Goal: Task Accomplishment & Management: Complete application form

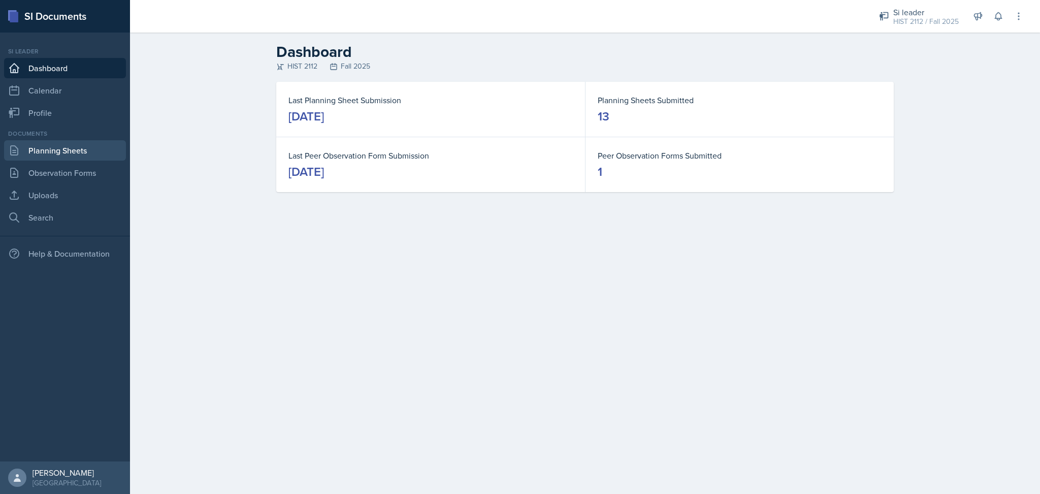
click at [71, 145] on link "Planning Sheets" at bounding box center [65, 150] width 122 height 20
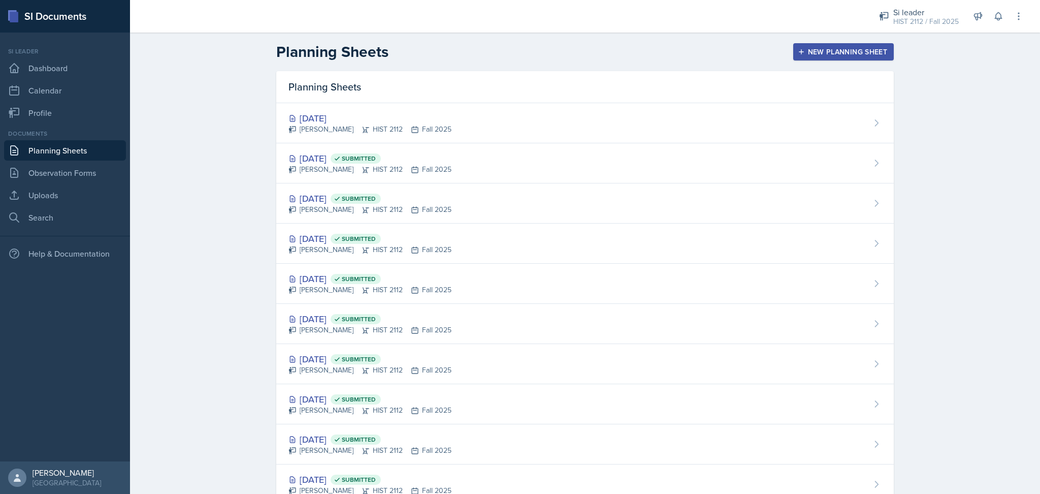
click at [842, 57] on button "New Planning Sheet" at bounding box center [843, 51] width 101 height 17
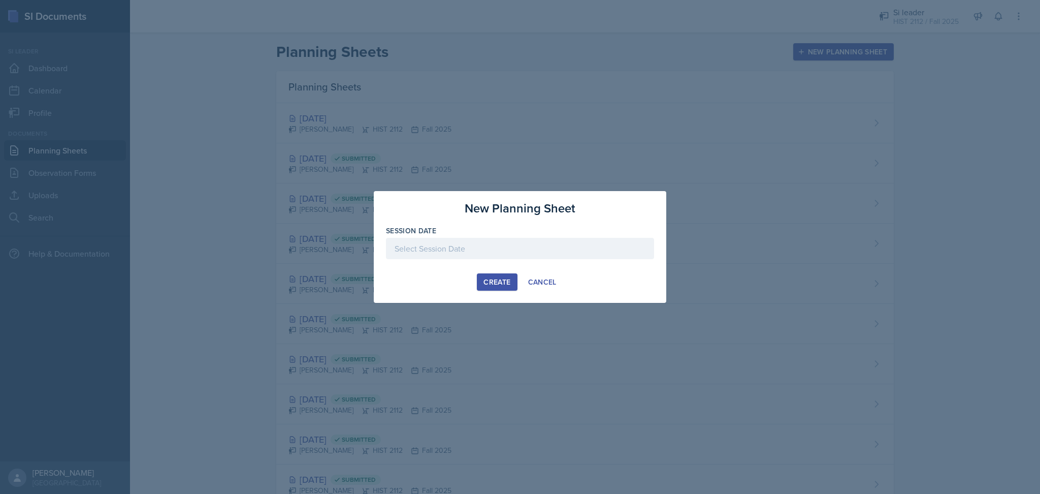
click at [547, 246] on div at bounding box center [520, 248] width 268 height 21
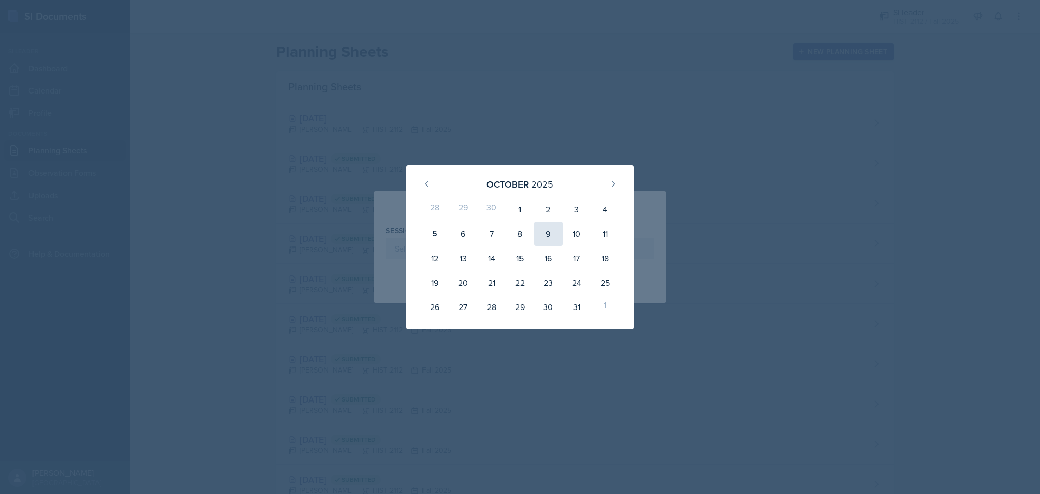
click at [547, 232] on div "9" at bounding box center [548, 233] width 28 height 24
type input "[DATE]"
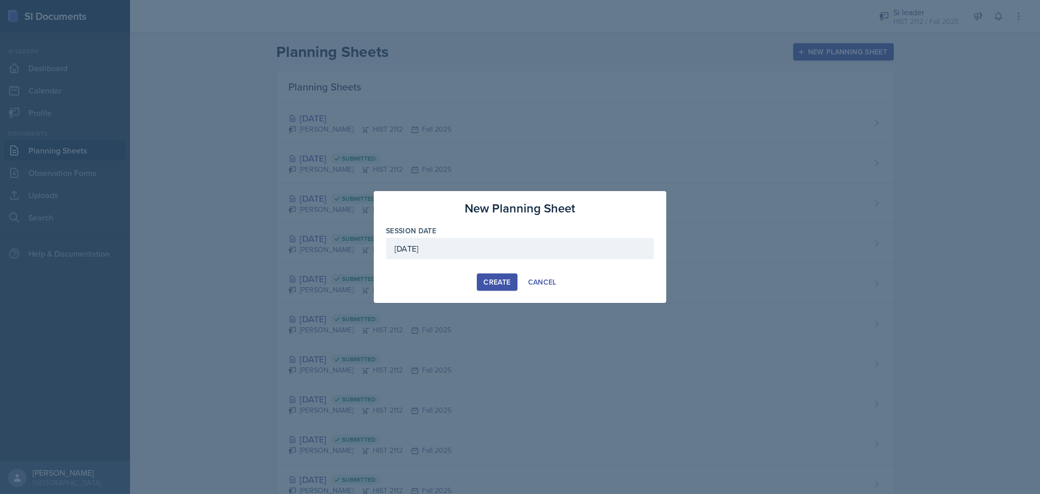
click at [494, 276] on button "Create" at bounding box center [497, 281] width 40 height 17
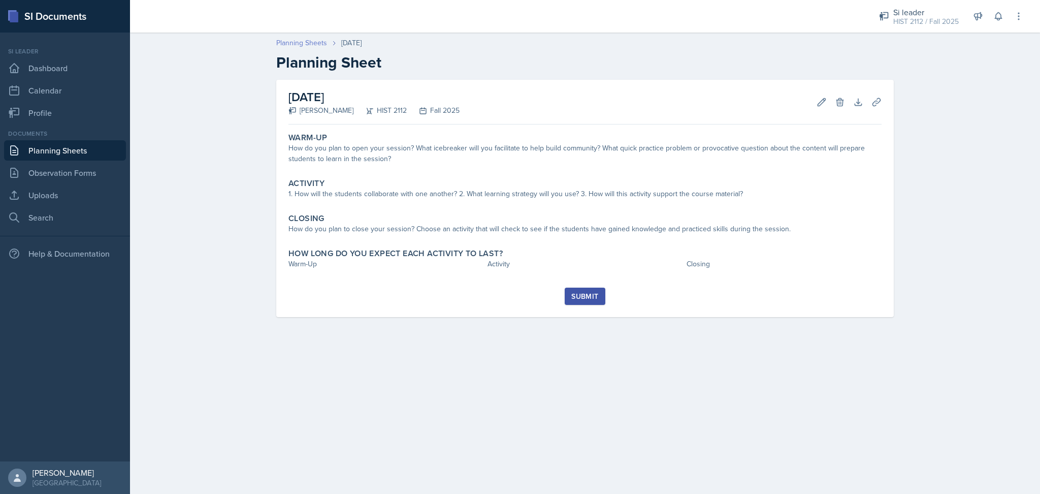
click at [286, 42] on link "Planning Sheets" at bounding box center [301, 43] width 51 height 11
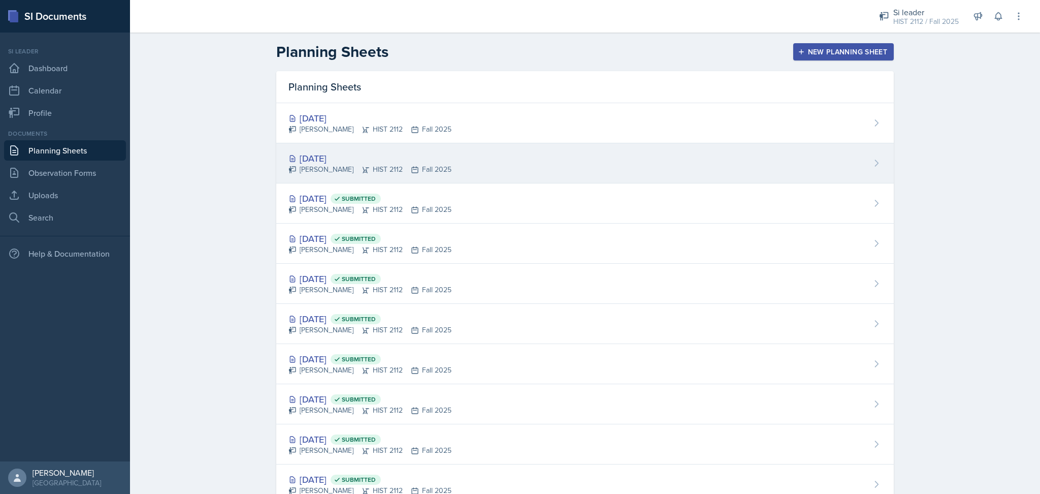
click at [472, 166] on div "[DATE] [PERSON_NAME] HIST 2112 Fall 2025" at bounding box center [584, 163] width 617 height 40
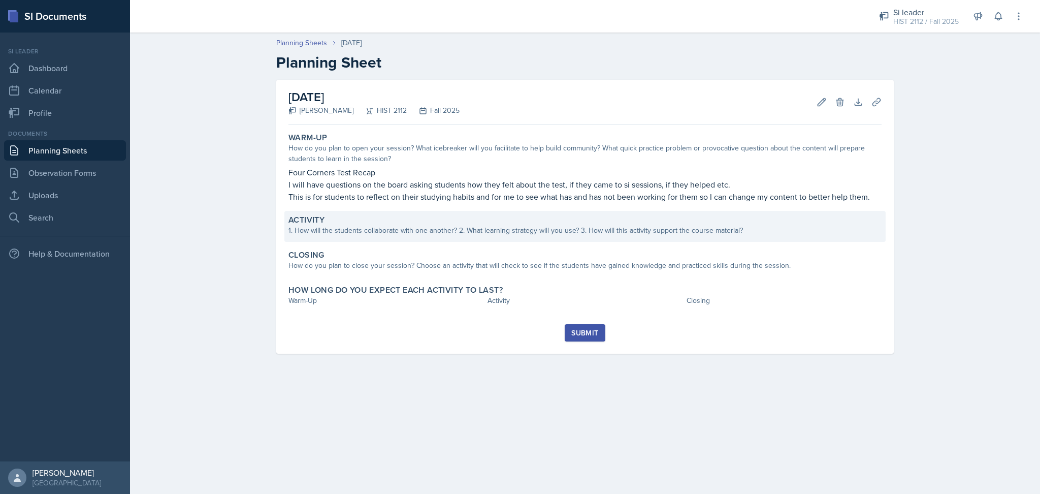
click at [523, 235] on div "1. How will the students collaborate with one another? 2. What learning strateg…" at bounding box center [584, 230] width 593 height 11
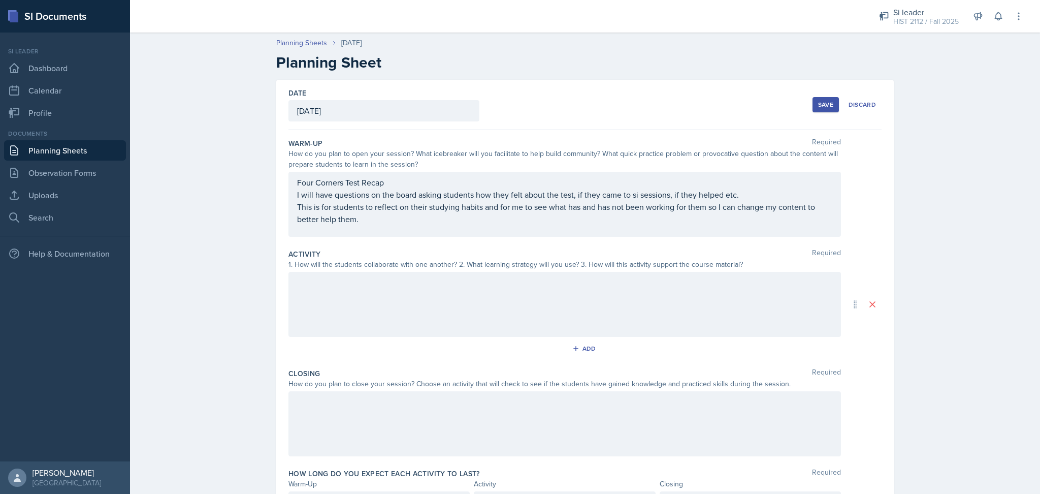
click at [505, 292] on div at bounding box center [564, 304] width 552 height 65
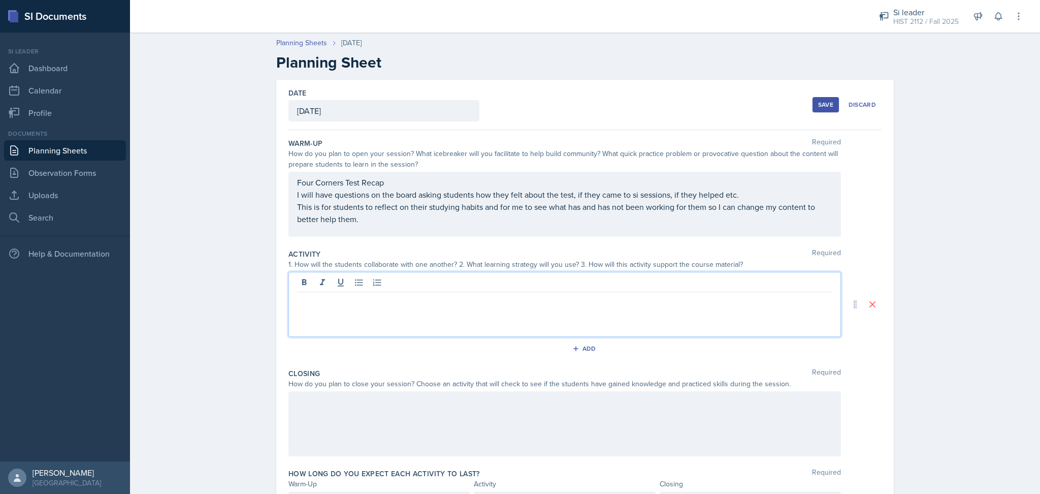
scroll to position [59, 0]
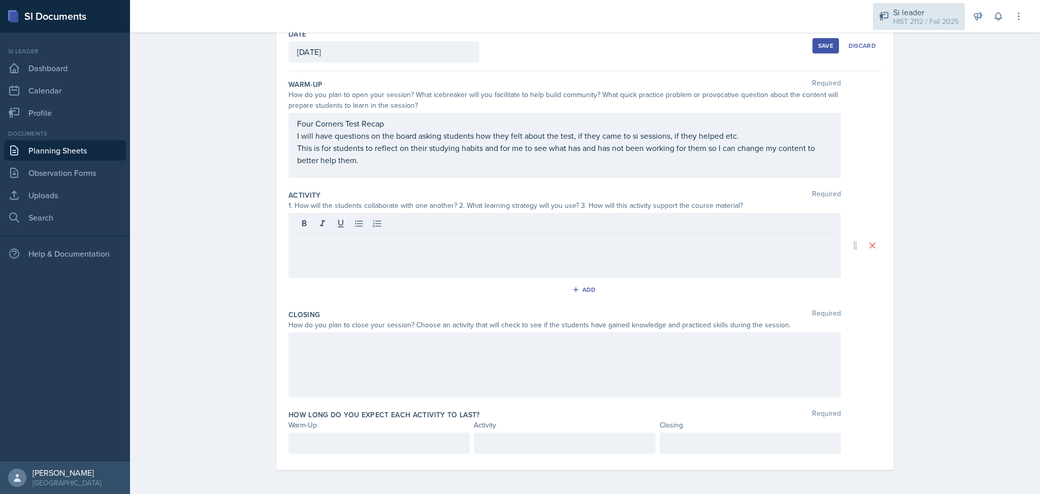
click at [936, 18] on div "HIST 2112 / Fall 2025" at bounding box center [925, 21] width 65 height 11
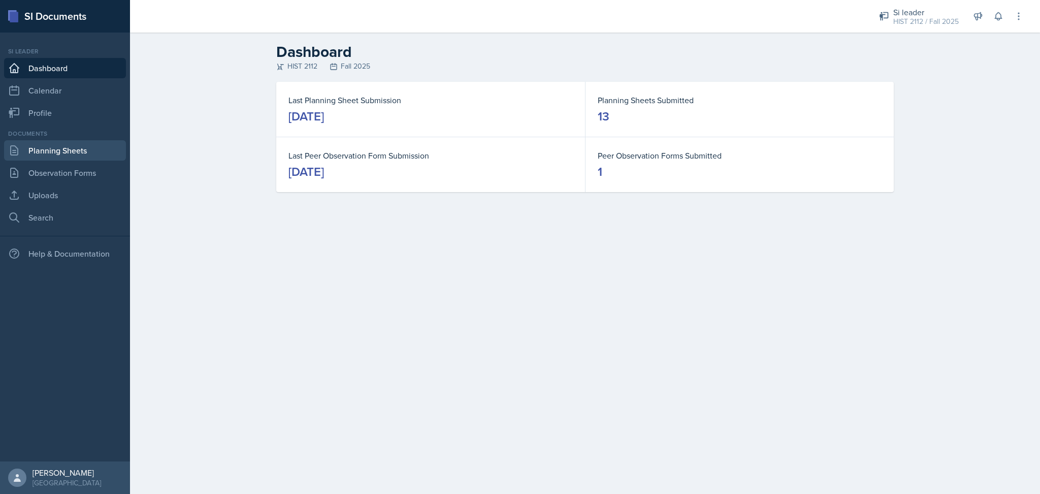
click at [88, 143] on link "Planning Sheets" at bounding box center [65, 150] width 122 height 20
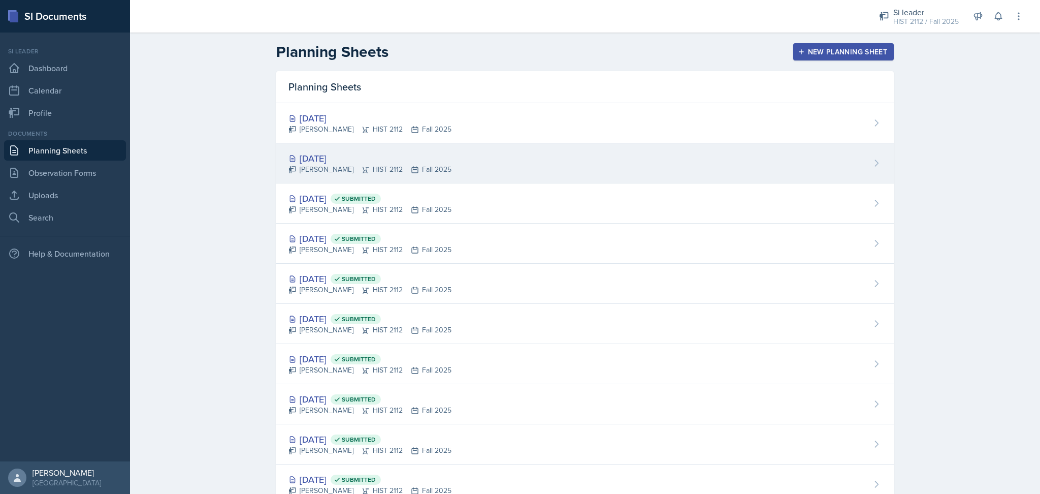
click at [395, 150] on div "[DATE] [PERSON_NAME] HIST 2112 Fall 2025" at bounding box center [584, 163] width 617 height 40
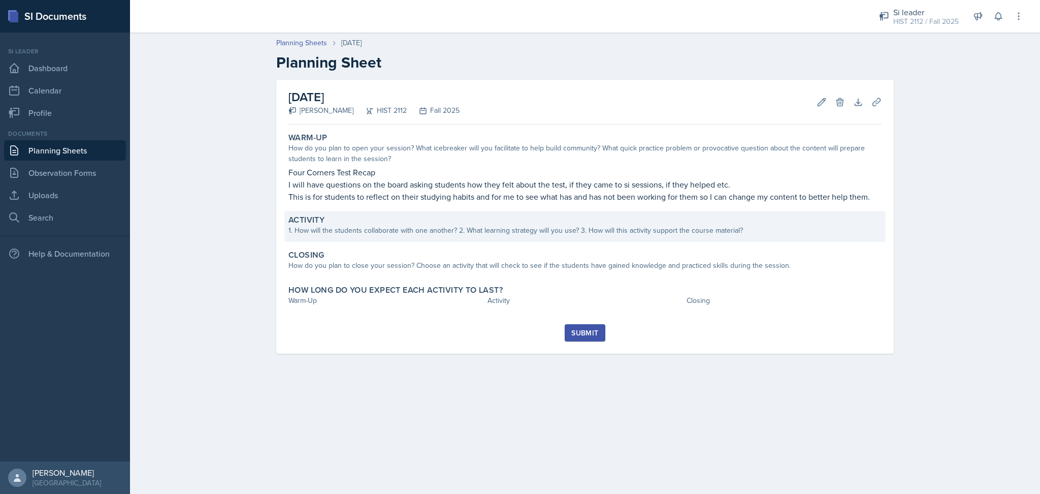
click at [418, 229] on div "1. How will the students collaborate with one another? 2. What learning strateg…" at bounding box center [584, 230] width 593 height 11
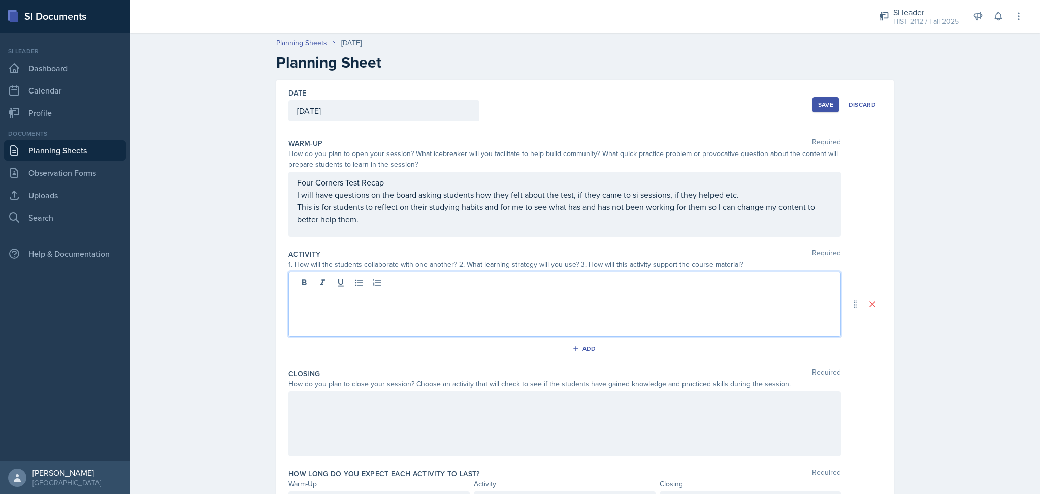
click at [417, 281] on div at bounding box center [564, 304] width 552 height 65
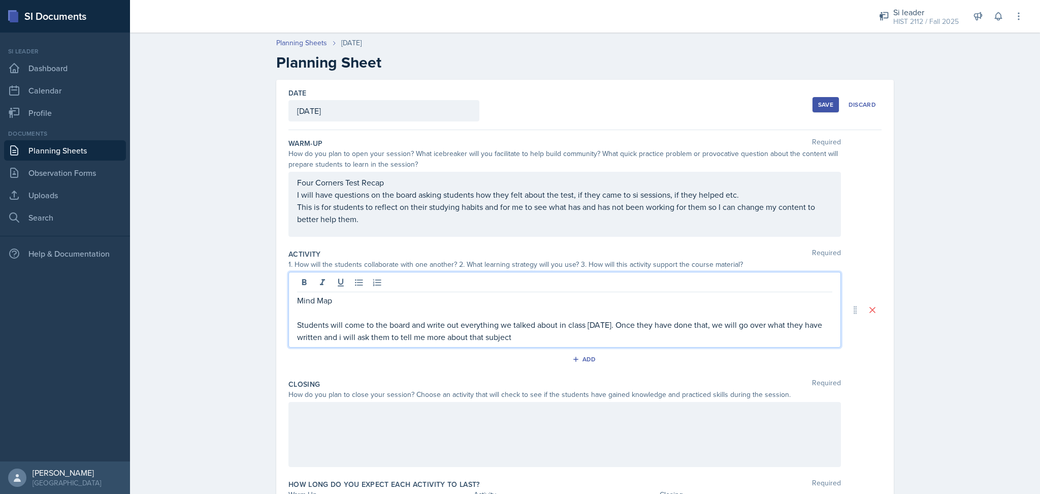
scroll to position [70, 0]
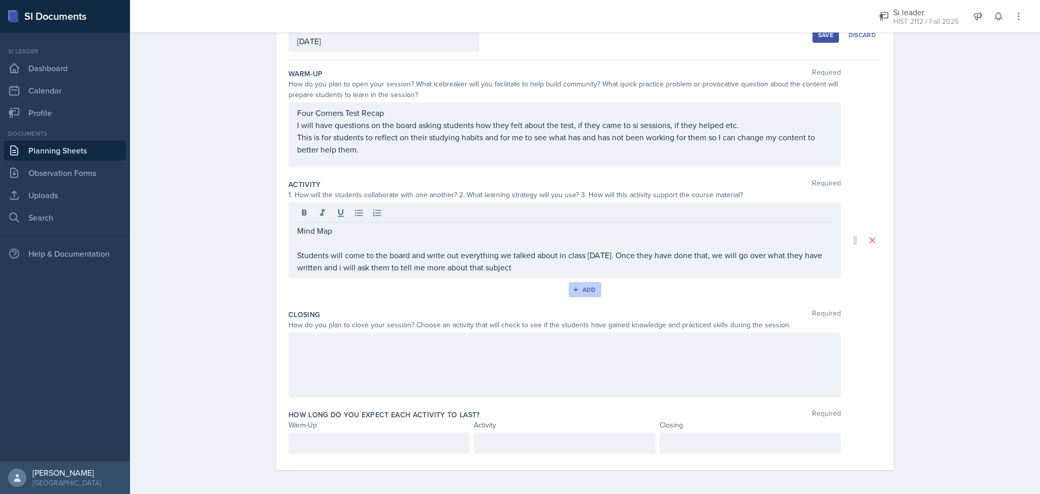
click at [587, 287] on div "Add" at bounding box center [585, 289] width 22 height 8
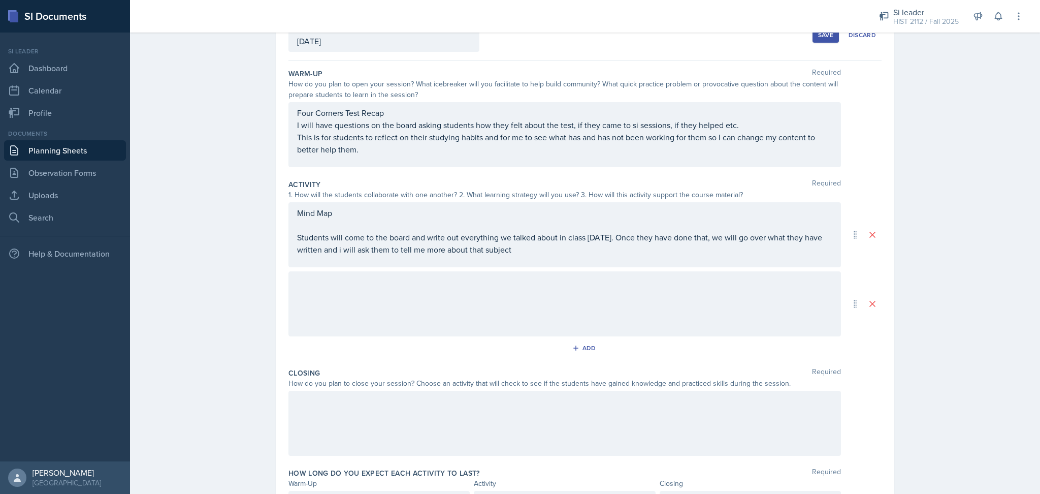
click at [545, 292] on div at bounding box center [564, 303] width 552 height 65
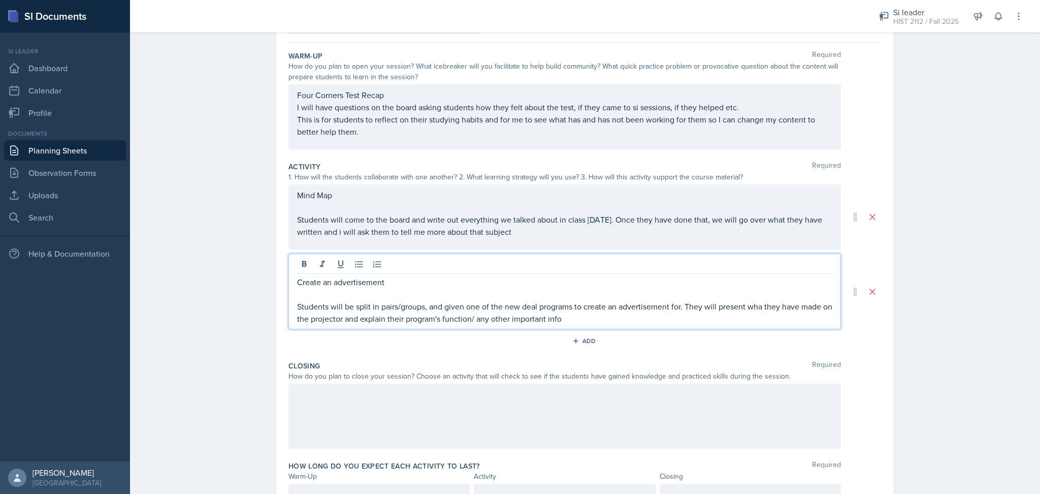
click at [756, 309] on p "Students will be split in pairs/groups, and given one of the new deal programs …" at bounding box center [564, 312] width 535 height 24
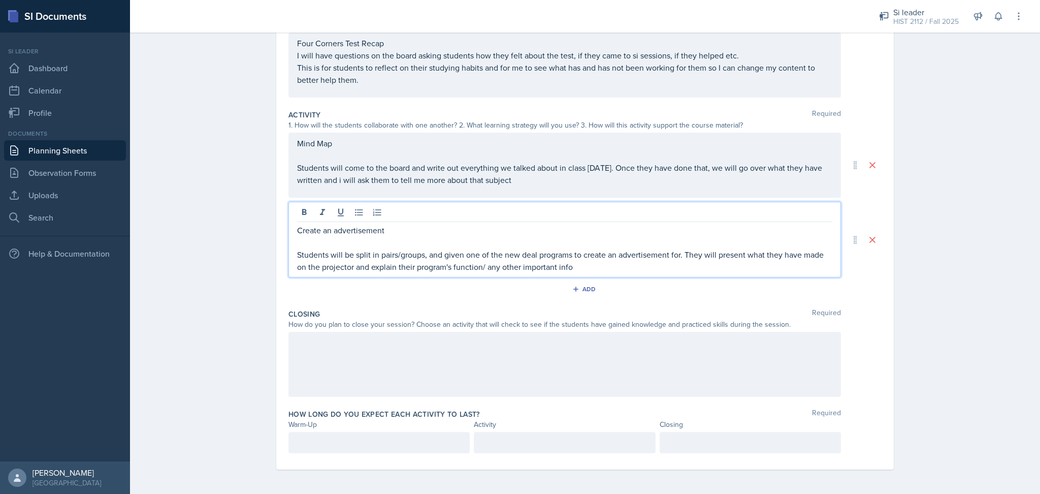
click at [403, 351] on div at bounding box center [564, 364] width 552 height 65
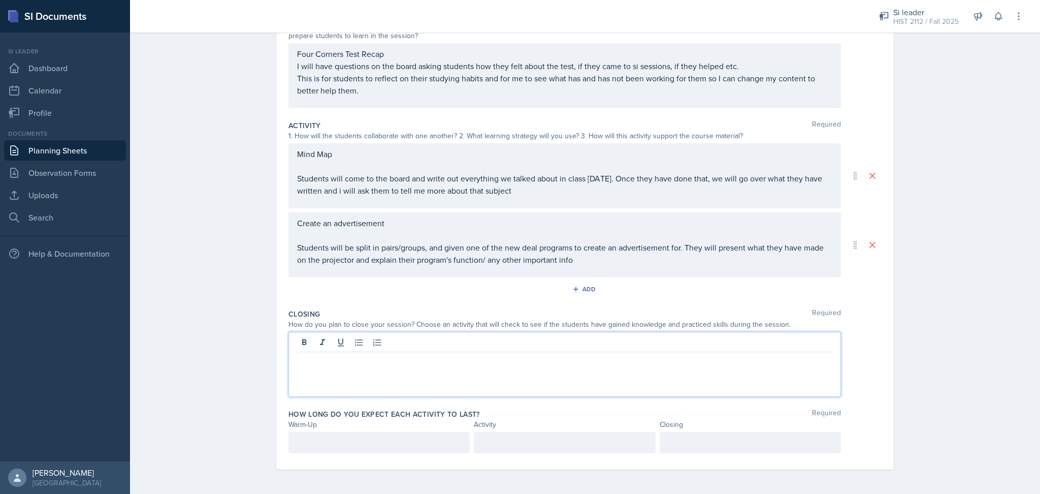
scroll to position [128, 0]
click at [574, 264] on p "Students will be split in pairs/groups, and given one of the new deal programs …" at bounding box center [564, 254] width 535 height 24
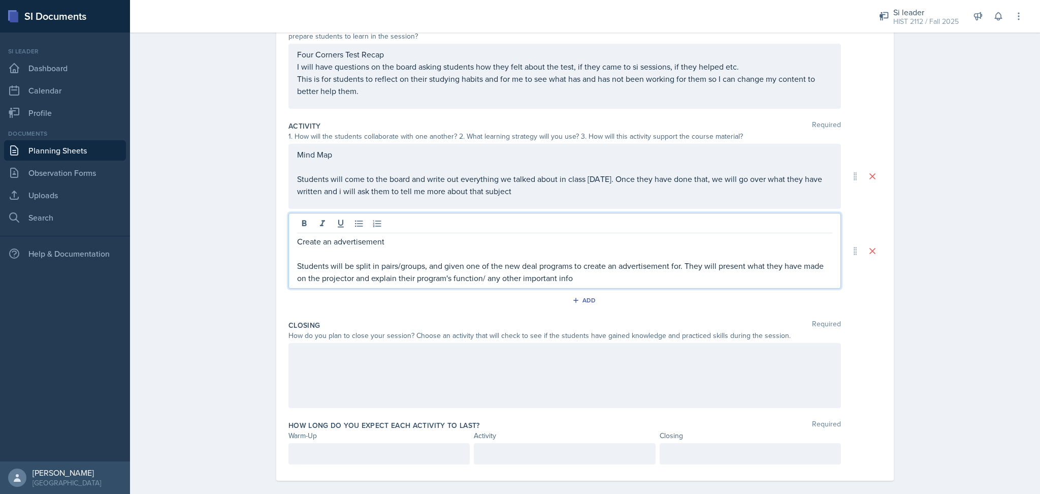
scroll to position [139, 0]
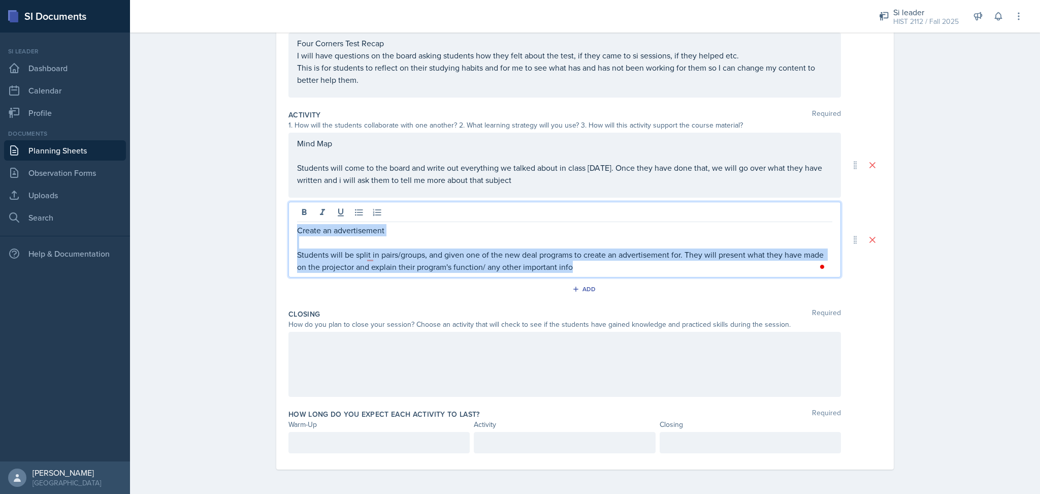
drag, startPoint x: 574, startPoint y: 263, endPoint x: 281, endPoint y: 227, distance: 295.2
click at [281, 227] on div "Date October 7th, 2025 October 2025 28 29 30 1 2 3 4 5 6 7 8 9 10 11 12 13 14 1…" at bounding box center [584, 205] width 617 height 529
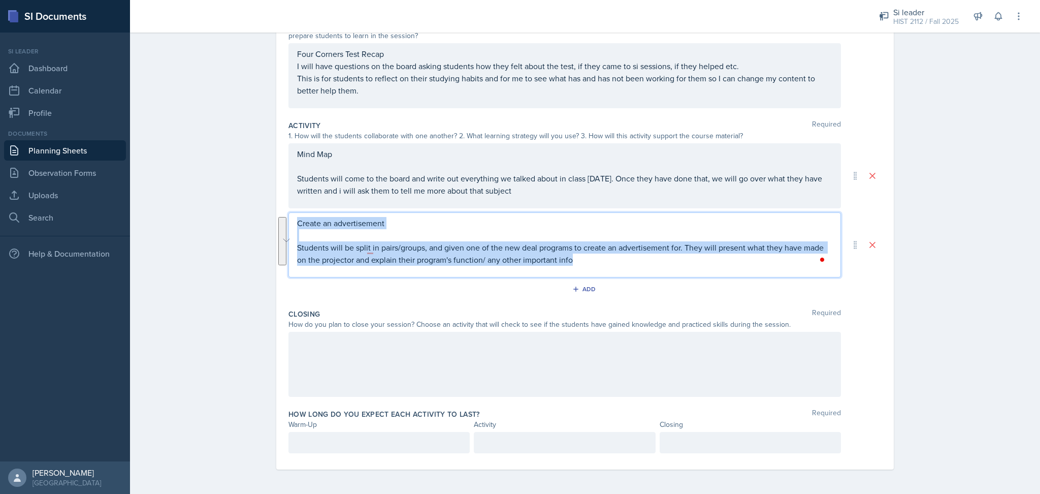
scroll to position [121, 0]
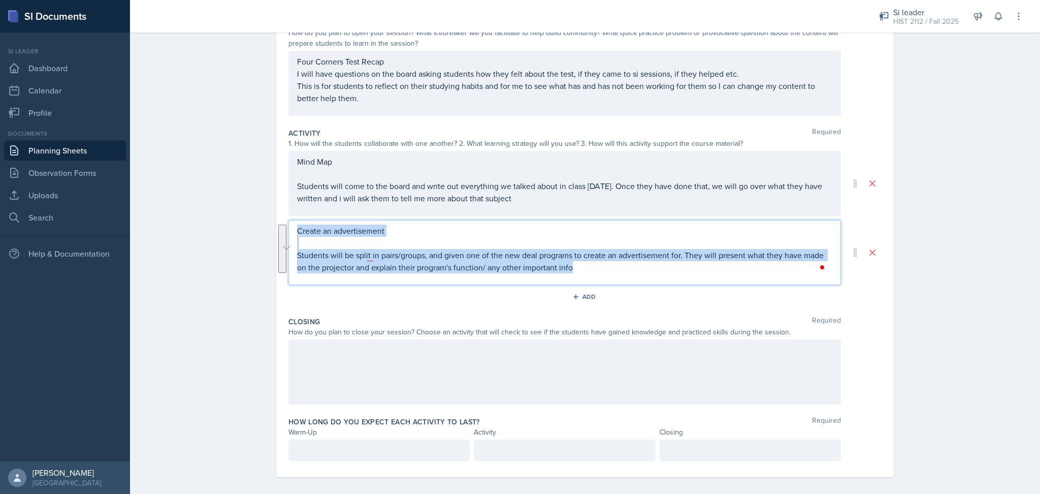
copy div "Create an advertisement Students will be split in pairs/groups, and given one o…"
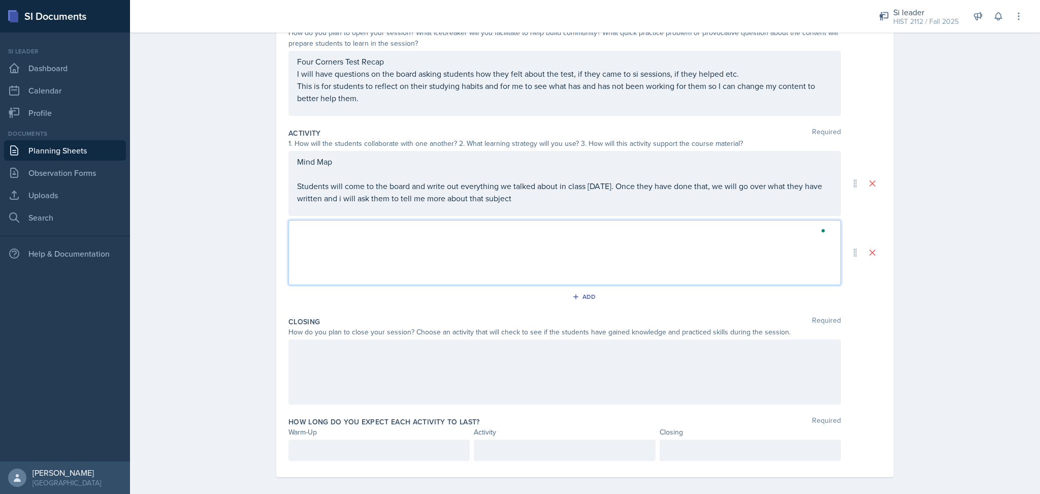
click at [352, 367] on div at bounding box center [564, 371] width 552 height 65
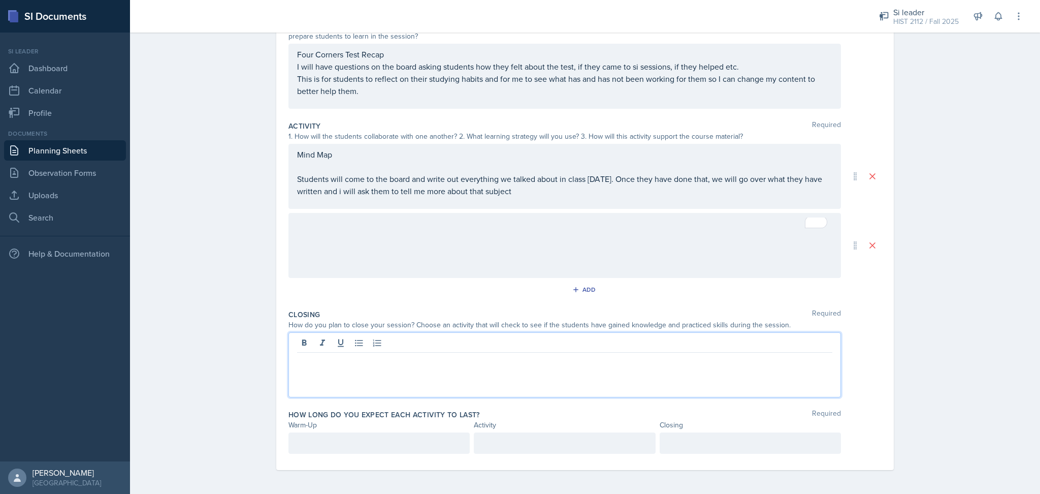
scroll to position [139, 0]
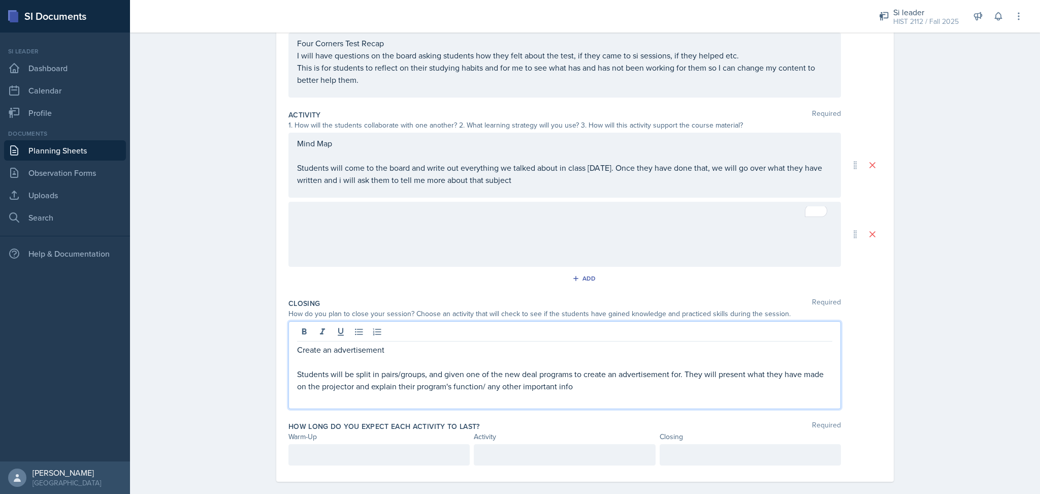
click at [517, 182] on p "Students will come to the board and write out everything we talked about in cla…" at bounding box center [564, 173] width 535 height 24
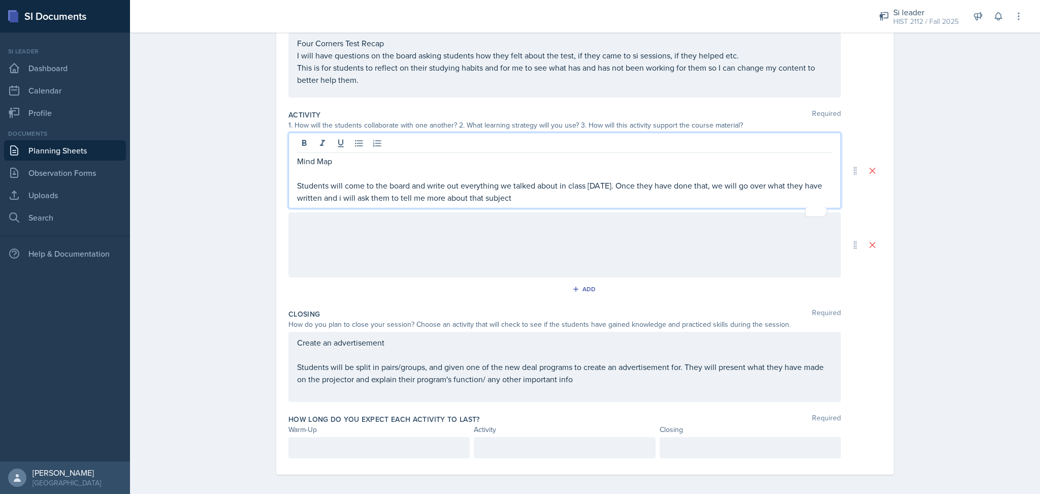
scroll to position [144, 0]
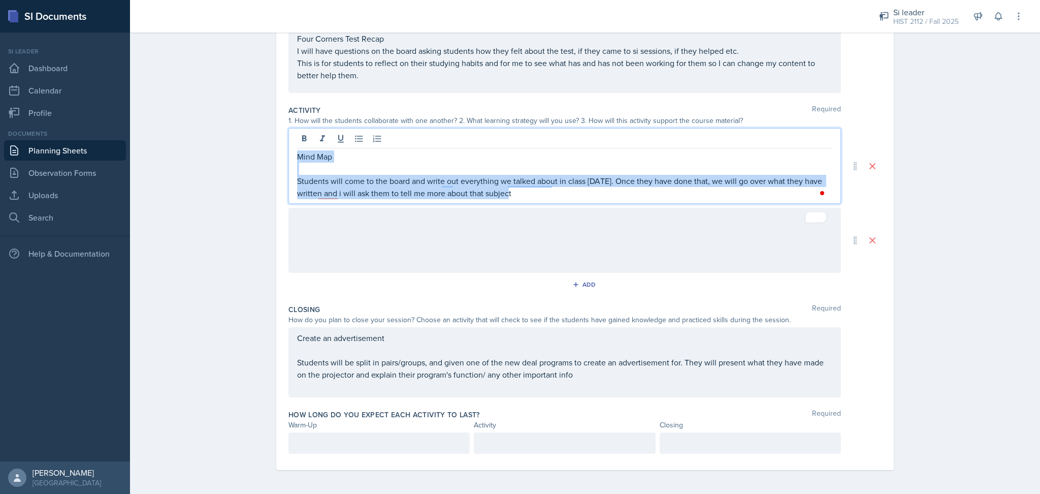
drag, startPoint x: 515, startPoint y: 192, endPoint x: 247, endPoint y: 149, distance: 271.0
click at [247, 149] on div "Planning Sheets Oct 7th, 2025 Planning Sheet Date October 7th, 2025 October 202…" at bounding box center [585, 189] width 910 height 610
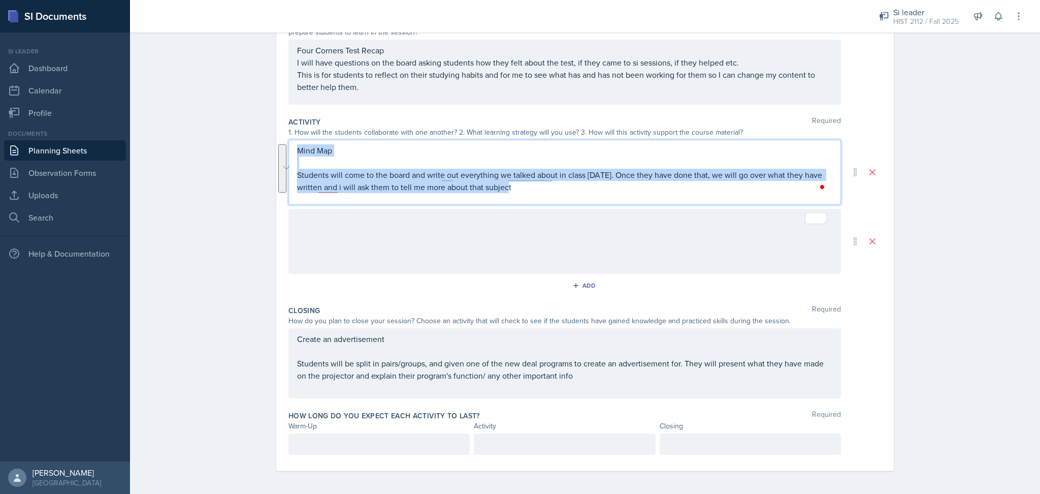
copy div "Mind Map Students will come to the board and write out everything we talked abo…"
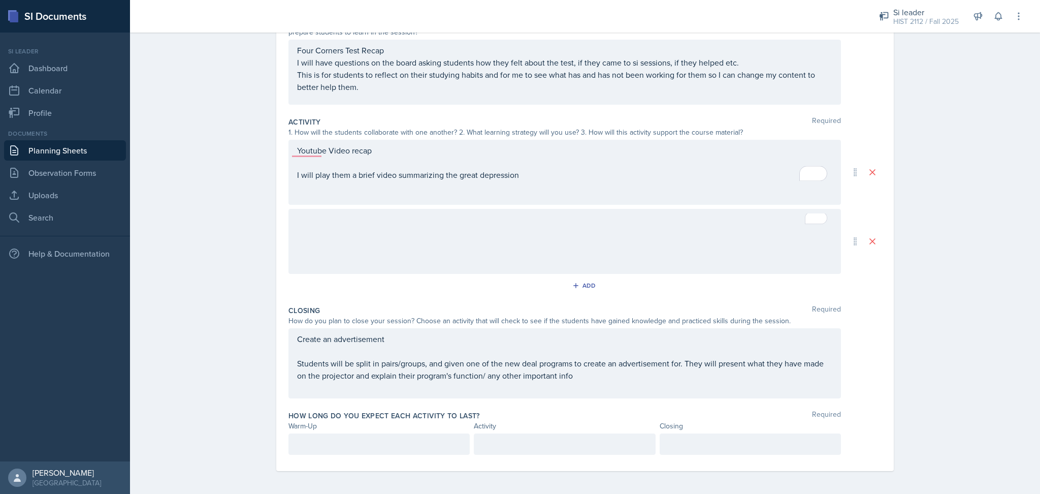
click at [334, 226] on div at bounding box center [564, 241] width 552 height 65
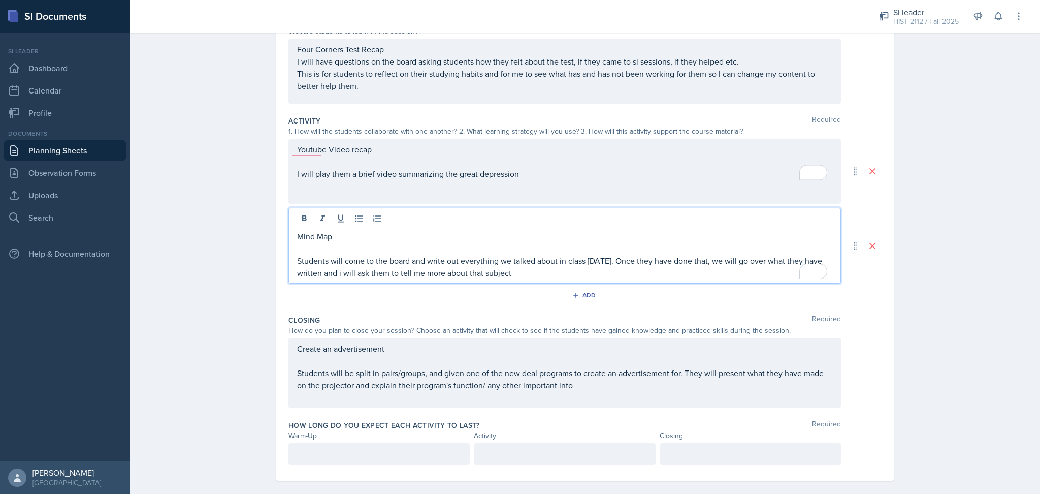
scroll to position [144, 0]
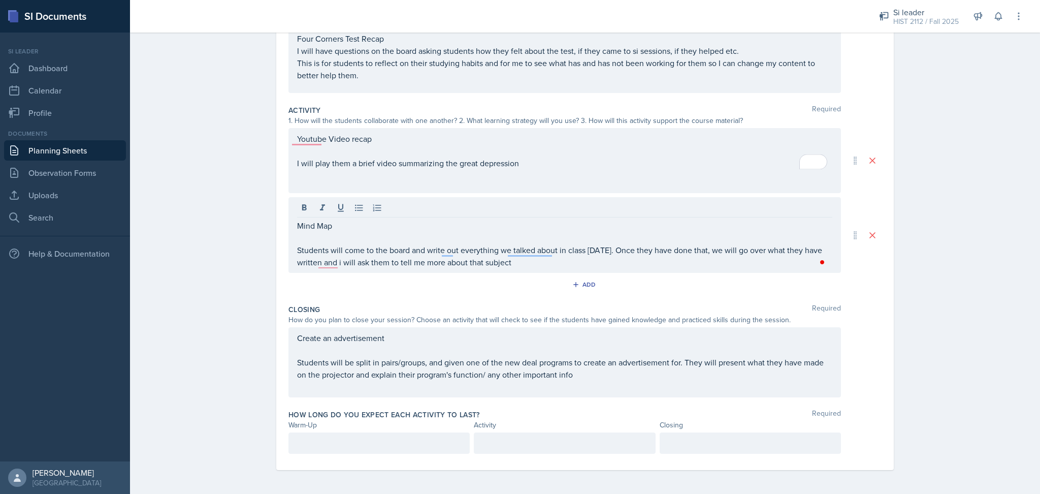
click at [529, 172] on div "Youtube Video recap I will play them a brief video summarizing the great depres…" at bounding box center [564, 160] width 552 height 65
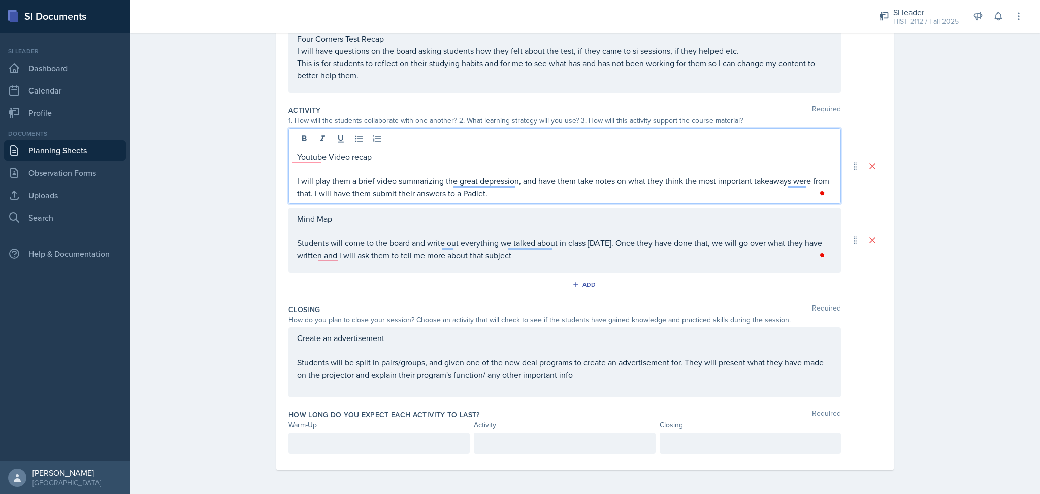
click at [372, 441] on div at bounding box center [378, 442] width 181 height 21
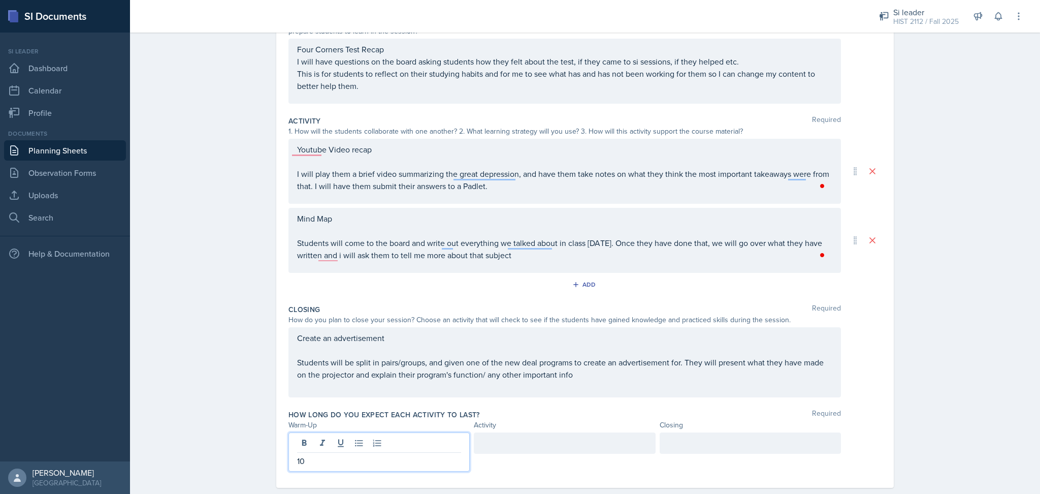
click at [503, 447] on div at bounding box center [564, 442] width 181 height 21
click at [664, 447] on div at bounding box center [750, 442] width 181 height 21
click at [937, 414] on div "Planning Sheets Oct 7th, 2025 Planning Sheet Date October 7th, 2025 October 202…" at bounding box center [585, 202] width 910 height 617
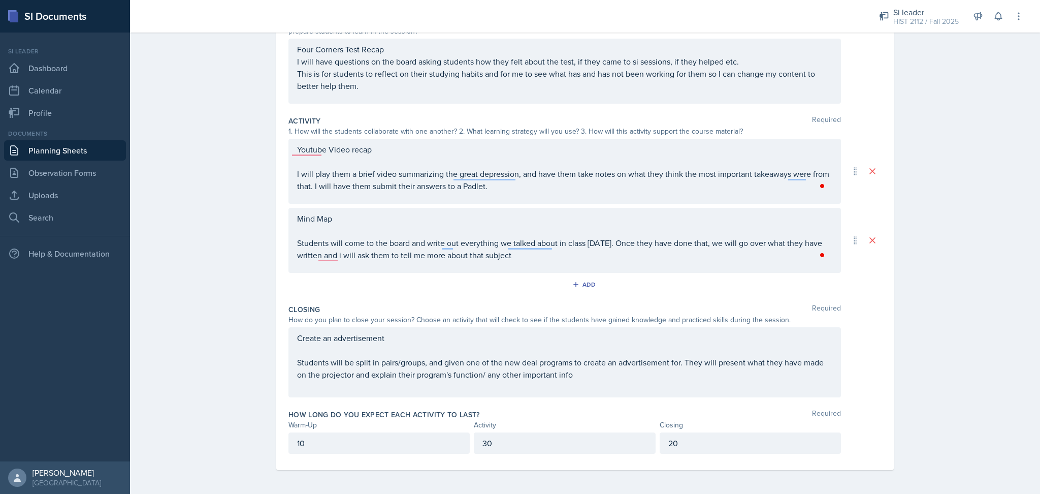
scroll to position [0, 0]
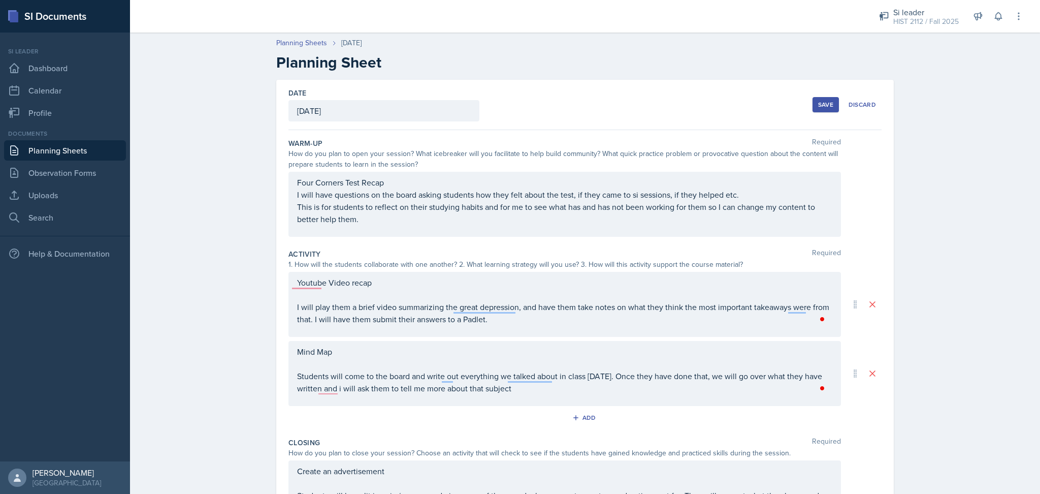
click at [812, 107] on button "Save" at bounding box center [825, 104] width 26 height 15
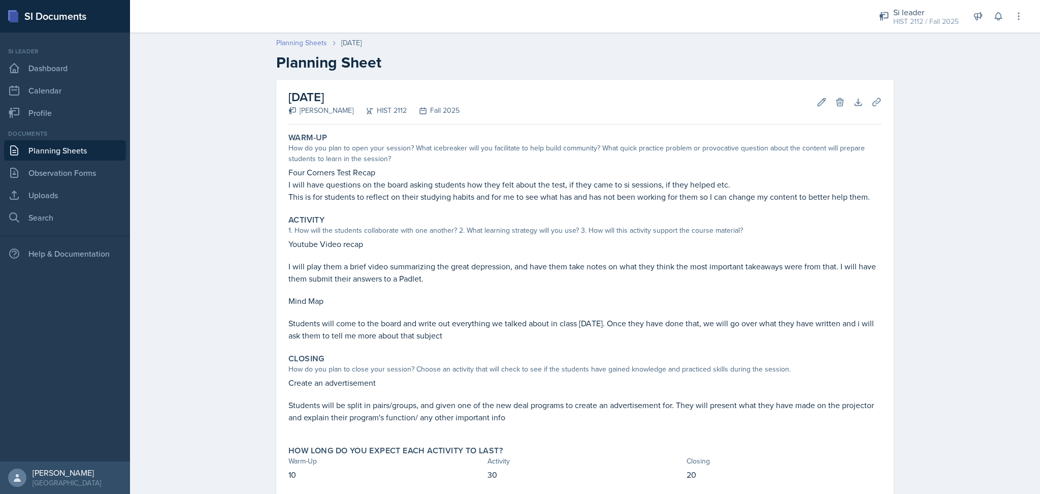
click at [305, 41] on link "Planning Sheets" at bounding box center [301, 43] width 51 height 11
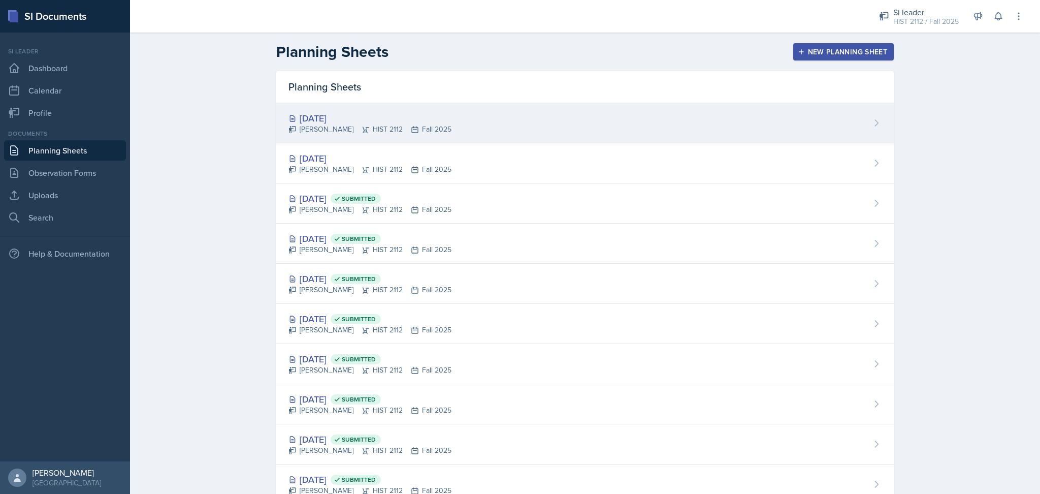
click at [435, 126] on div "Madie Houser HIST 2112 Fall 2025" at bounding box center [369, 129] width 163 height 11
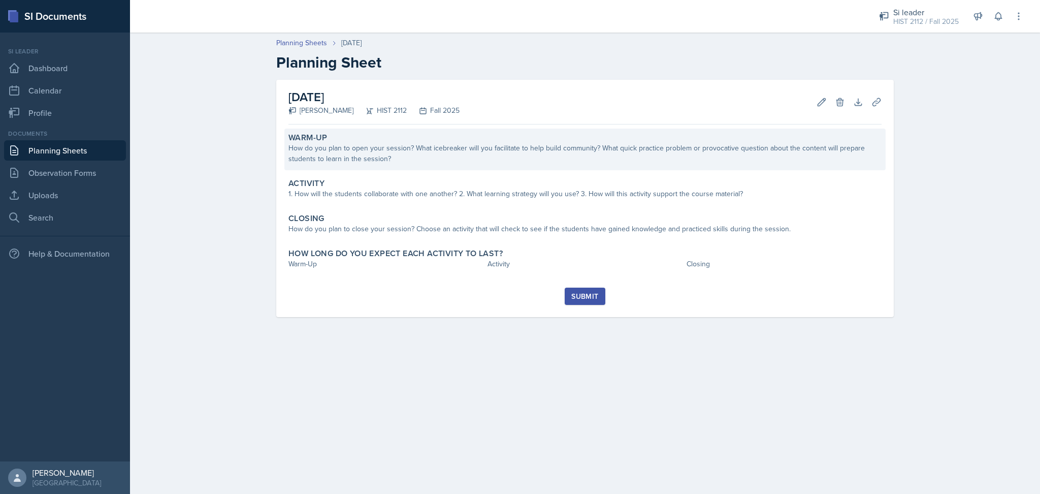
click at [395, 163] on div "How do you plan to open your session? What icebreaker will you facilitate to he…" at bounding box center [584, 153] width 593 height 21
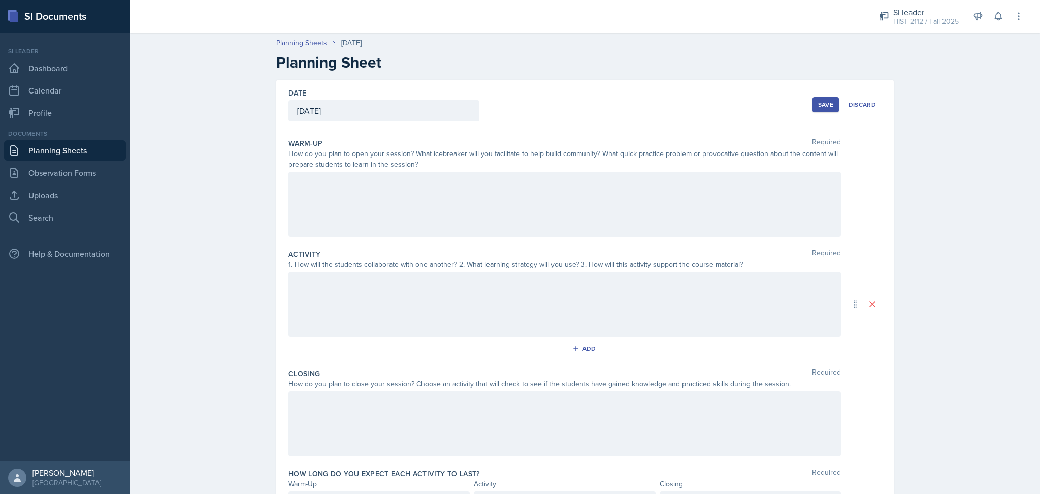
click at [403, 212] on div at bounding box center [564, 204] width 552 height 65
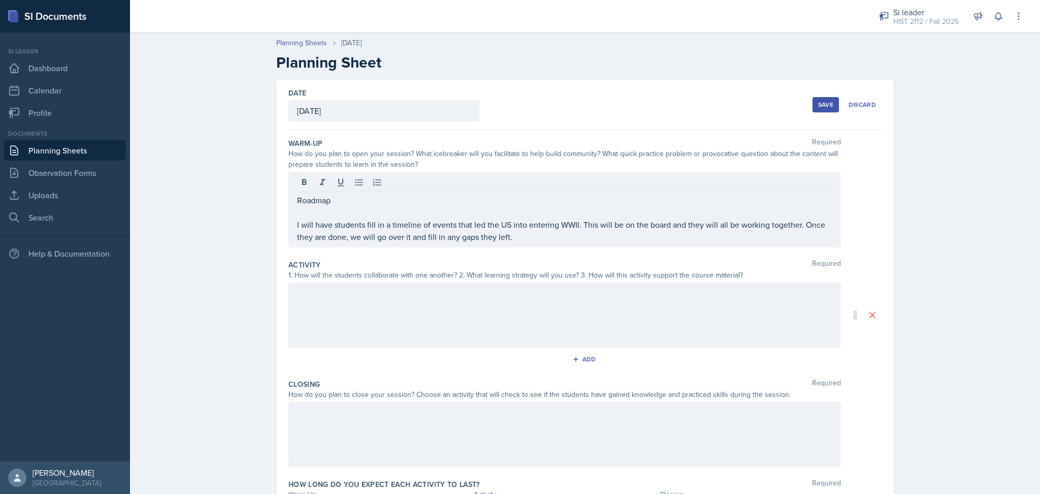
click at [428, 286] on div at bounding box center [564, 314] width 552 height 65
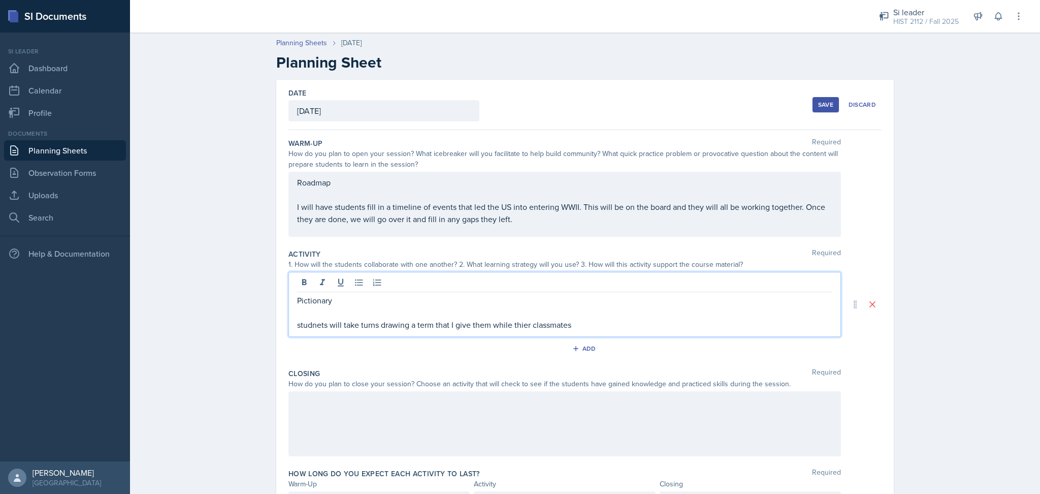
click at [305, 327] on p "studnets will take turns drawing a term that I give them while thier classmates" at bounding box center [564, 324] width 535 height 12
drag, startPoint x: 590, startPoint y: 327, endPoint x: 273, endPoint y: 285, distance: 319.7
click at [276, 285] on div "Date October 9th, 2025 October 2025 28 29 30 1 2 3 4 5 6 7 8 9 10 11 12 13 14 1…" at bounding box center [584, 304] width 617 height 449
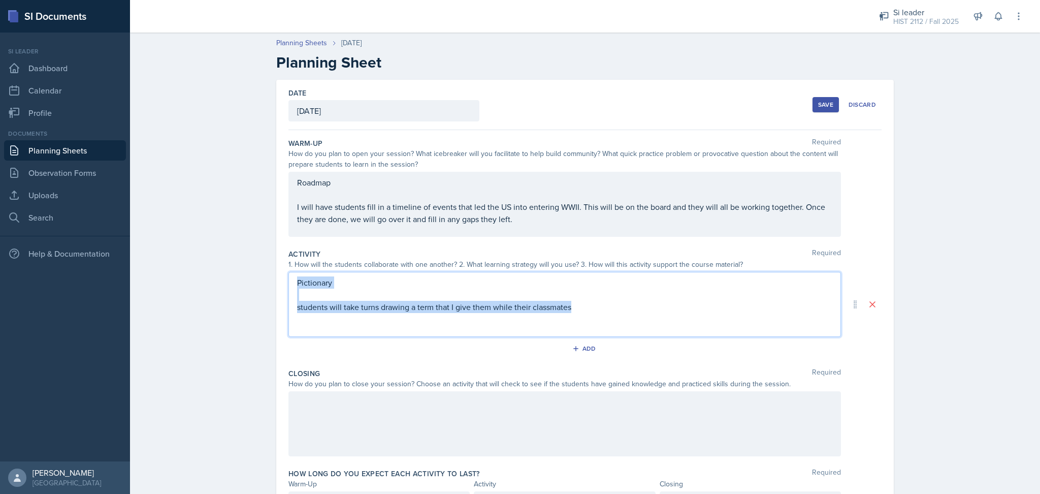
copy div "Pictionary students will take turns drawing a term that I give them while their…"
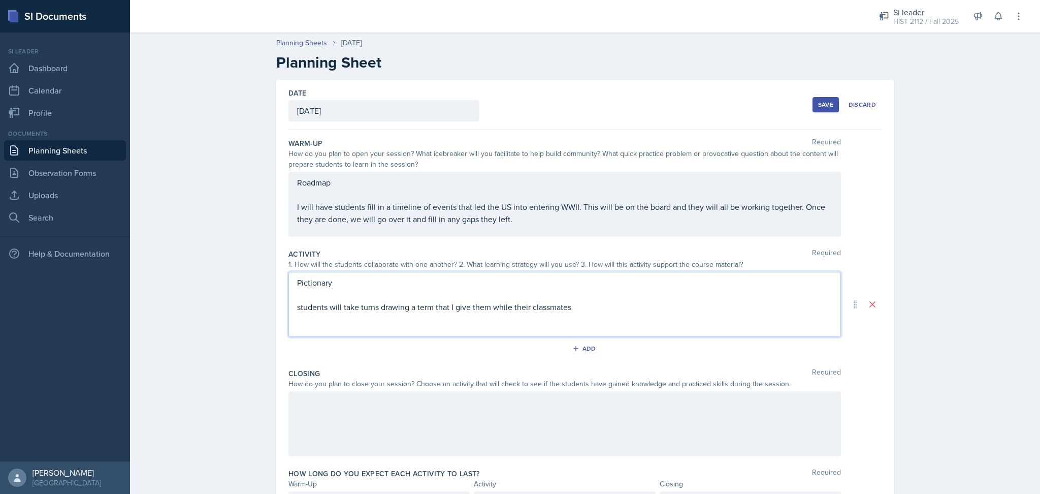
click at [351, 439] on div at bounding box center [564, 423] width 552 height 65
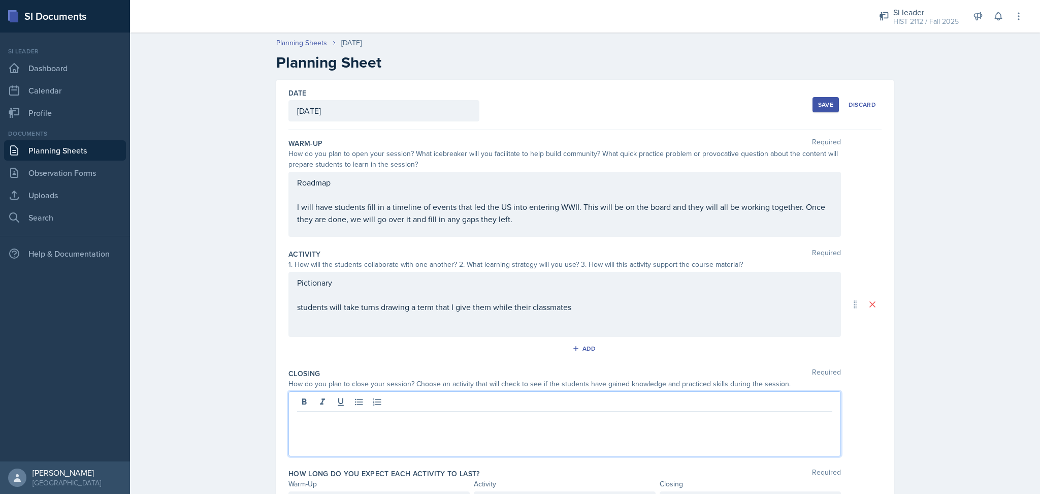
paste div
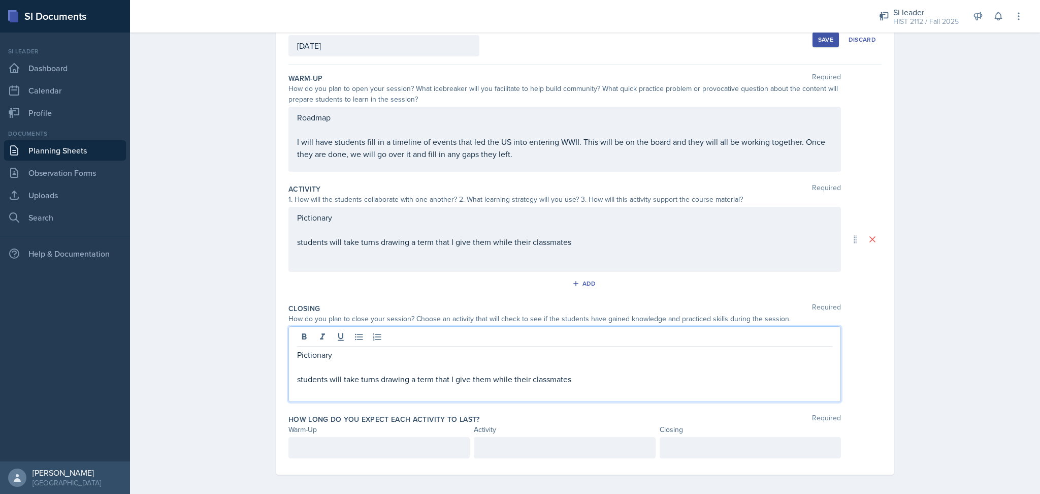
scroll to position [70, 0]
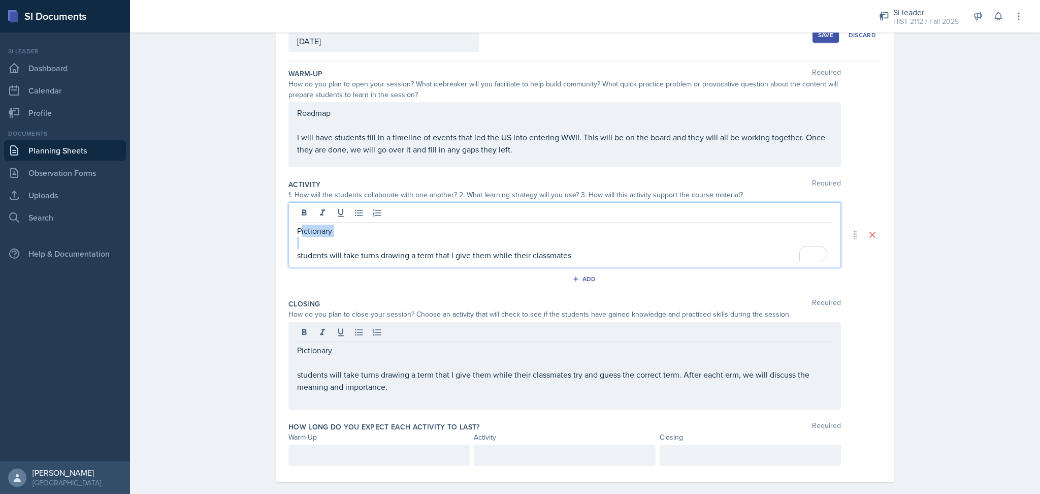
drag, startPoint x: 595, startPoint y: 240, endPoint x: 294, endPoint y: 234, distance: 300.6
click at [297, 234] on div "Pictionary students will take turns drawing a term that I give them while their…" at bounding box center [564, 242] width 535 height 37
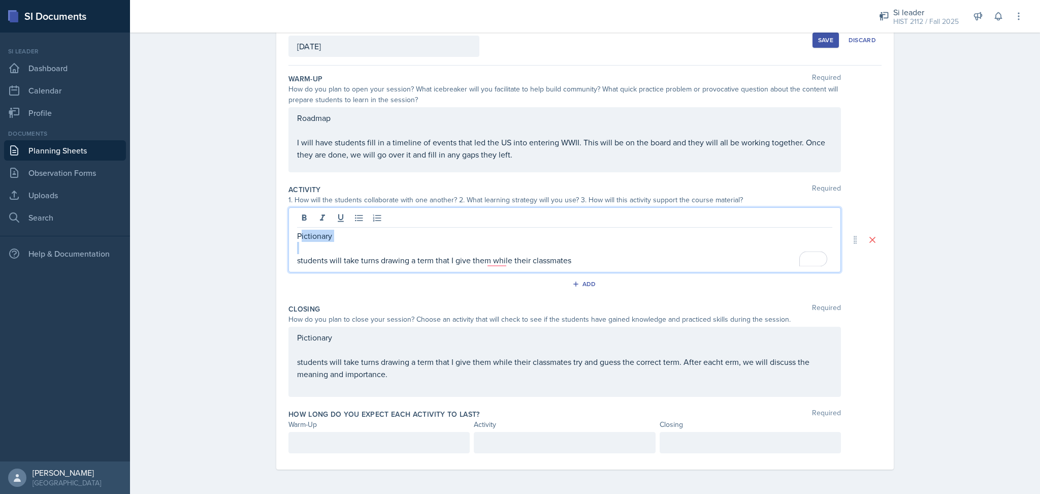
scroll to position [64, 0]
click at [297, 234] on p "Pictionary" at bounding box center [564, 236] width 535 height 12
click at [621, 255] on p "students will take turns drawing a term that I give them while their classmates" at bounding box center [564, 260] width 535 height 12
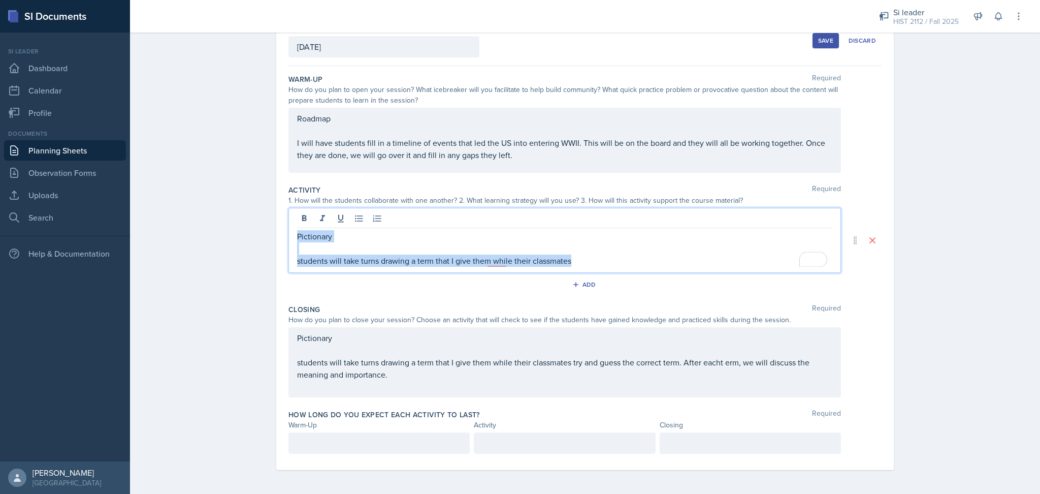
drag, startPoint x: 617, startPoint y: 257, endPoint x: 264, endPoint y: 230, distance: 354.4
click at [264, 230] on div "Date October 9th, 2025 October 2025 28 29 30 1 2 3 4 5 6 7 8 9 10 11 12 13 14 1…" at bounding box center [585, 255] width 650 height 478
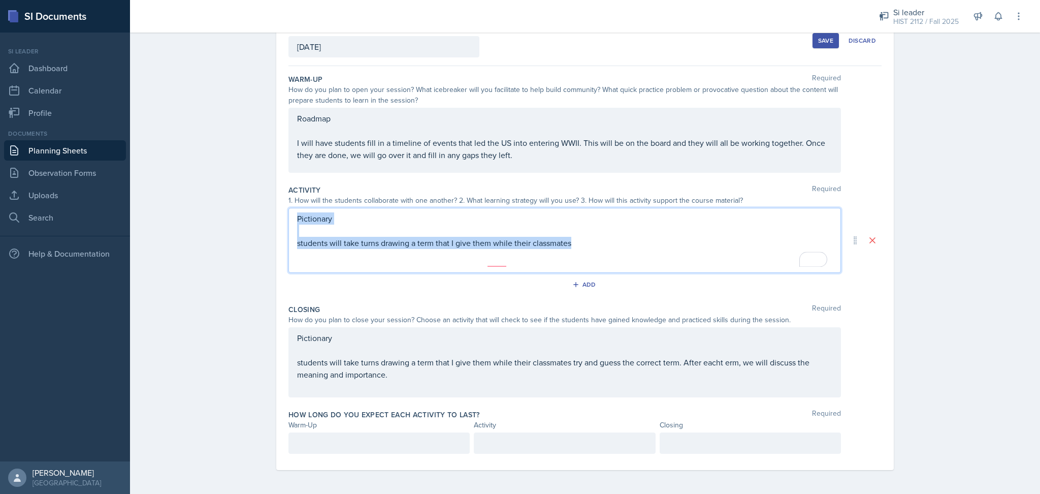
scroll to position [52, 0]
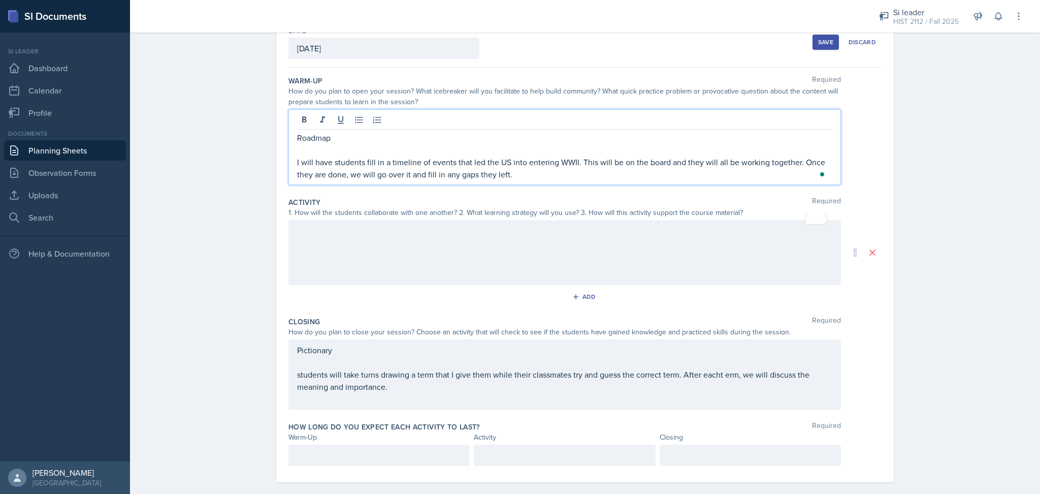
drag, startPoint x: 532, startPoint y: 168, endPoint x: 272, endPoint y: 135, distance: 262.0
click at [276, 135] on div "Date October 9th, 2025 October 2025 28 29 30 1 2 3 4 5 6 7 8 9 10 11 12 13 14 1…" at bounding box center [584, 249] width 617 height 465
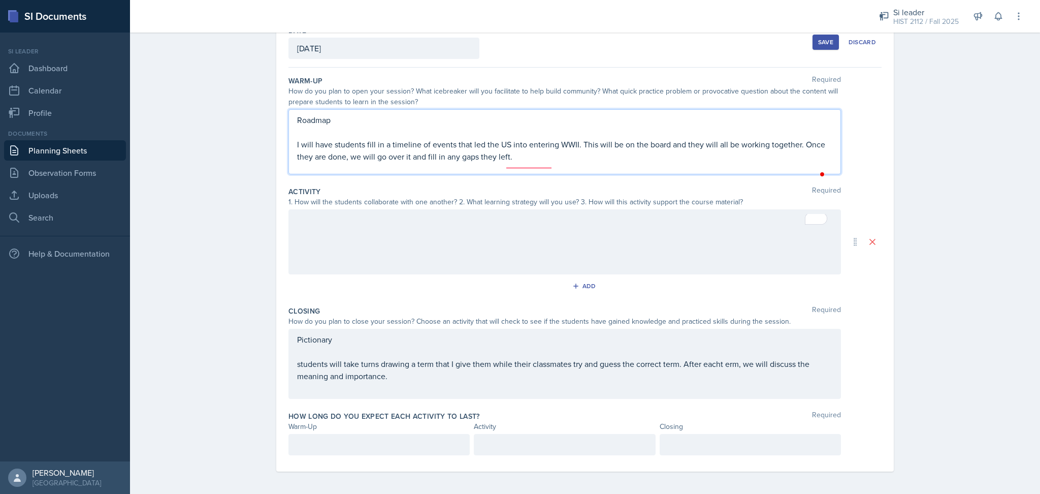
scroll to position [45, 0]
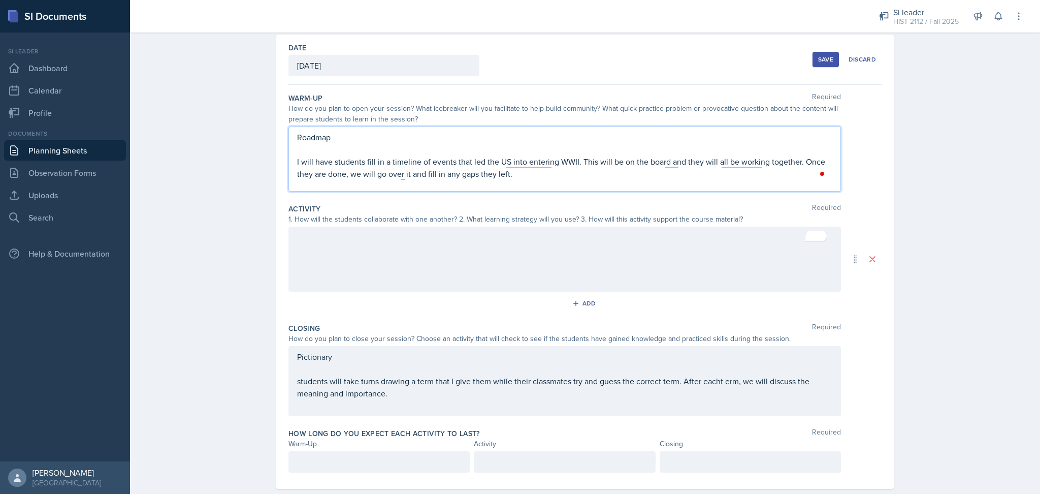
copy div "Roadmap I will have students fill in a timeline of events that led the US into …"
click at [350, 233] on div at bounding box center [564, 258] width 552 height 65
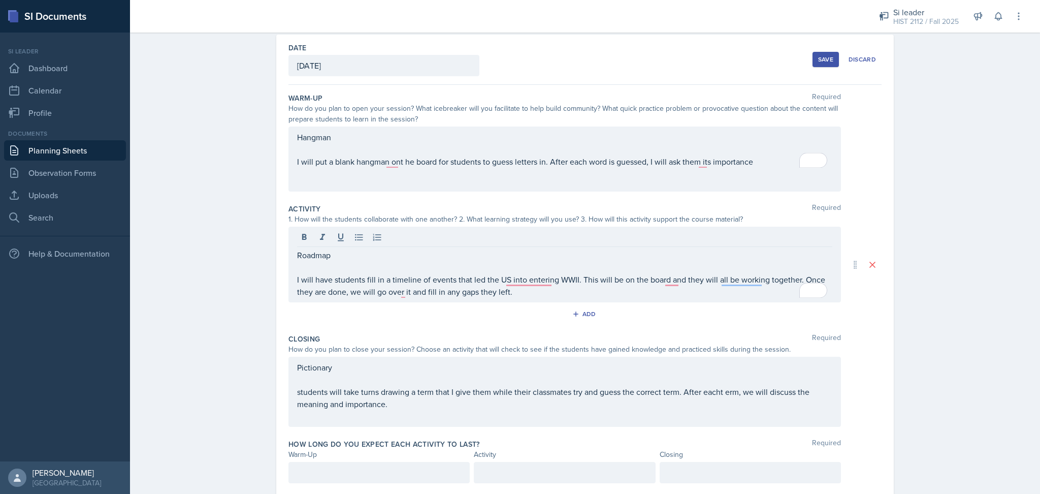
click at [941, 250] on div "Planning Sheets Oct 9th, 2025 Planning Sheet Date October 9th, 2025 October 202…" at bounding box center [585, 252] width 910 height 541
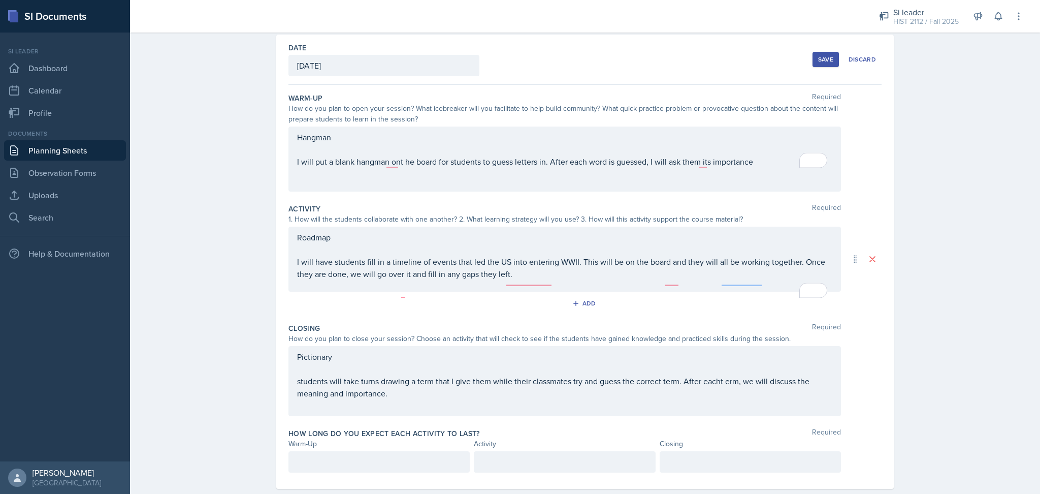
scroll to position [64, 0]
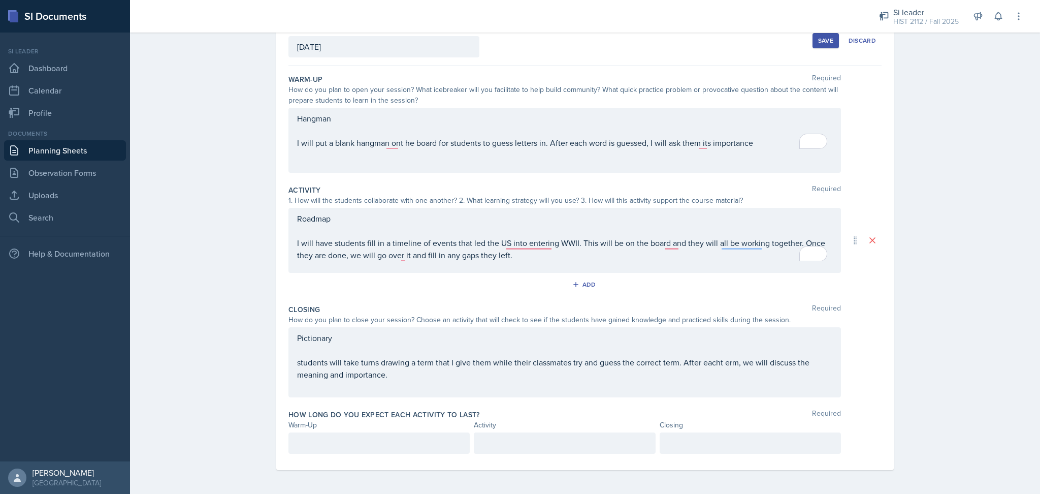
click at [337, 445] on div at bounding box center [378, 442] width 181 height 21
click at [485, 448] on div at bounding box center [564, 442] width 181 height 21
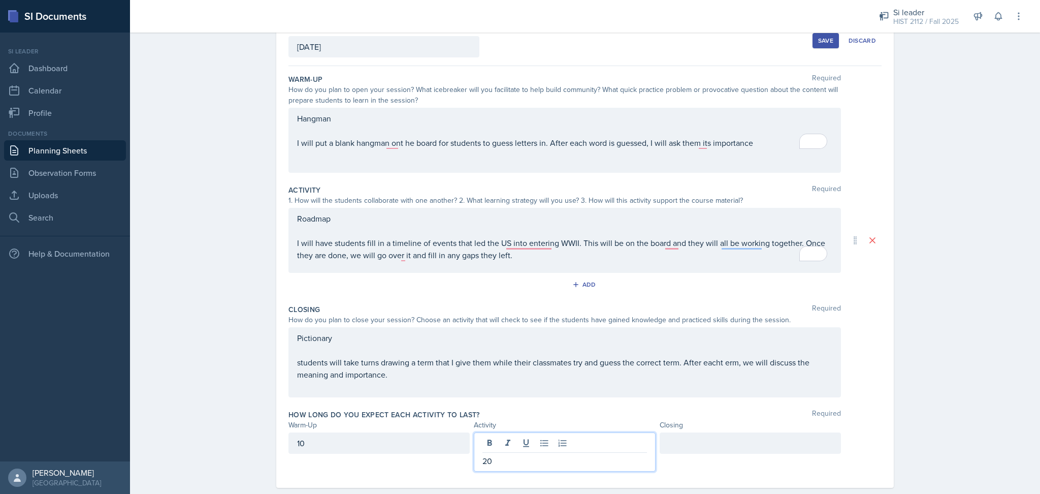
click at [681, 445] on div at bounding box center [750, 442] width 181 height 21
click at [818, 40] on div "Save" at bounding box center [825, 41] width 15 height 8
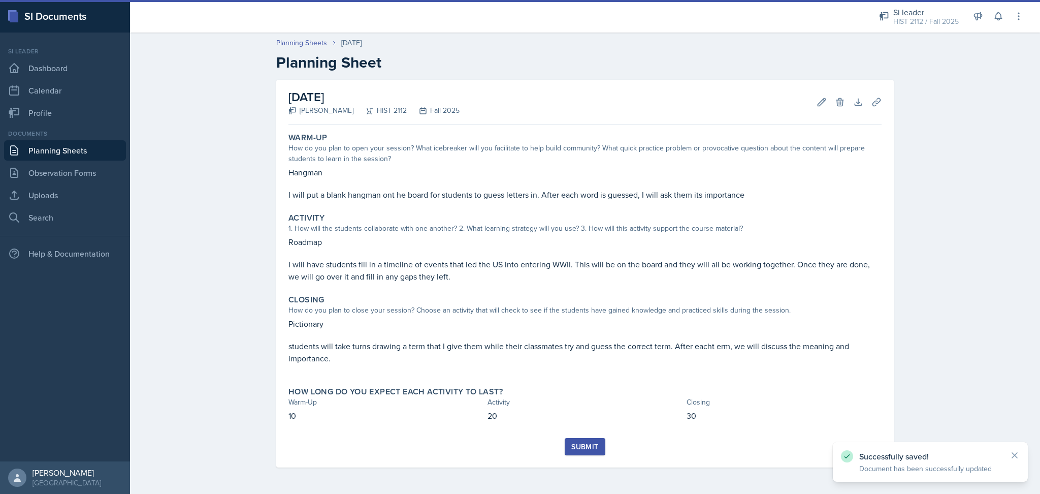
scroll to position [0, 0]
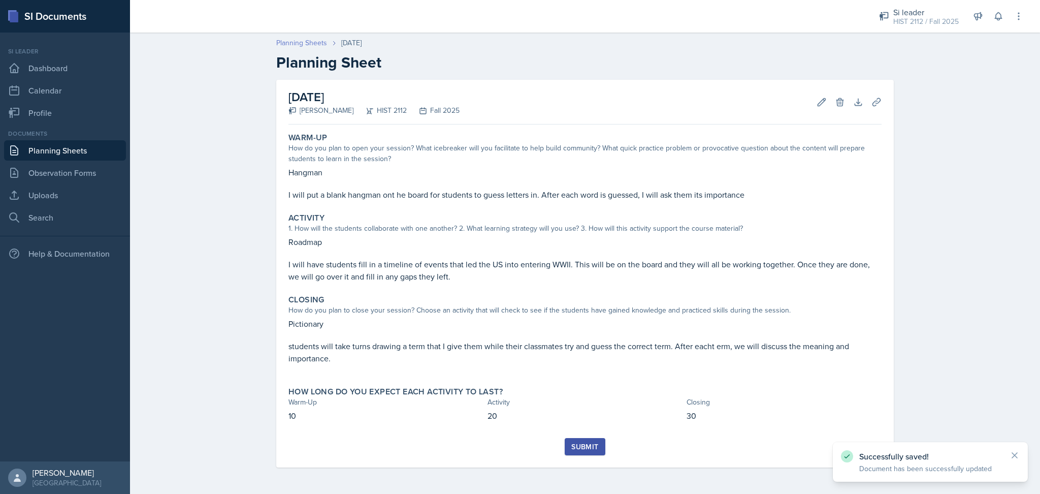
click at [285, 39] on link "Planning Sheets" at bounding box center [301, 43] width 51 height 11
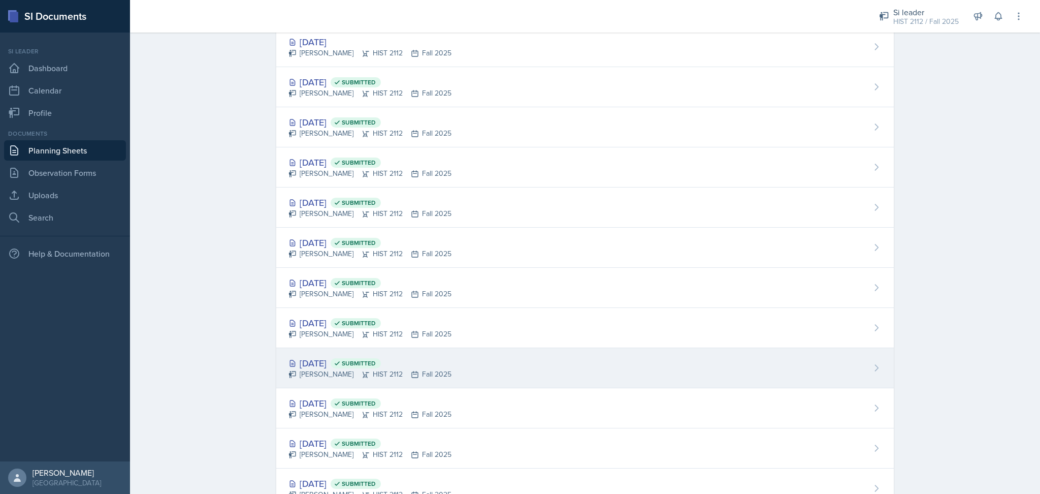
scroll to position [115, 0]
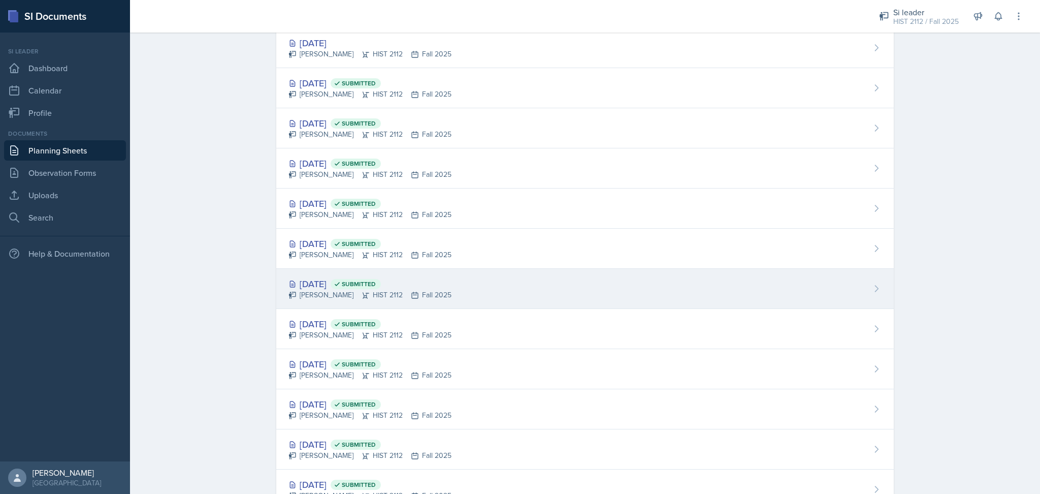
click at [592, 308] on div "Sep 16th, 2025 Submitted Madie Houser HIST 2112 Fall 2025" at bounding box center [584, 289] width 617 height 40
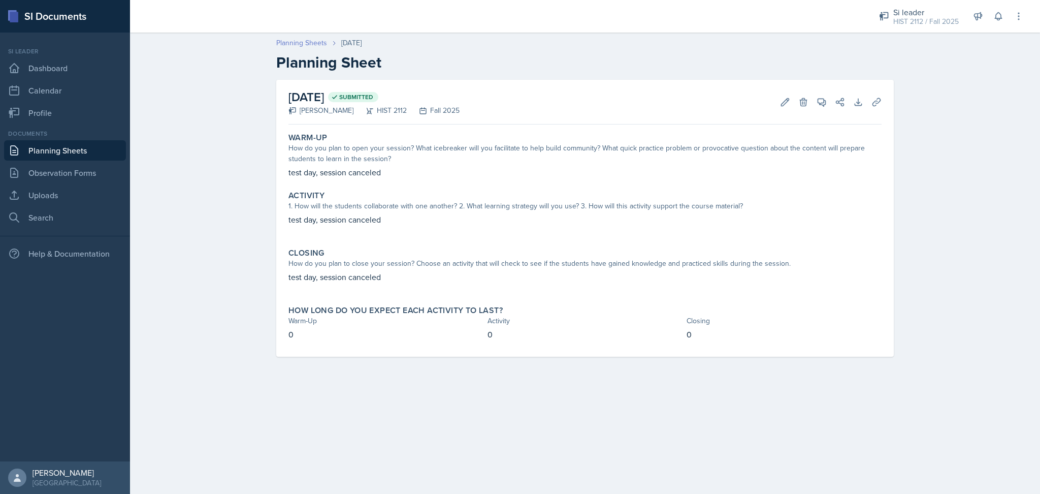
click at [306, 42] on link "Planning Sheets" at bounding box center [301, 43] width 51 height 11
